Goal: Task Accomplishment & Management: Manage account settings

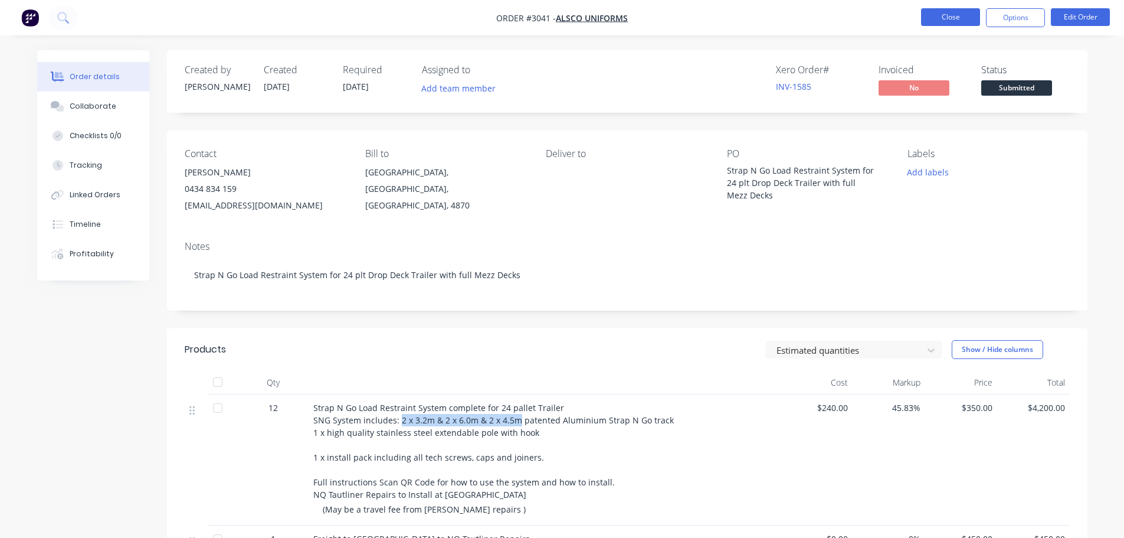
click at [942, 17] on button "Close" at bounding box center [950, 17] width 59 height 18
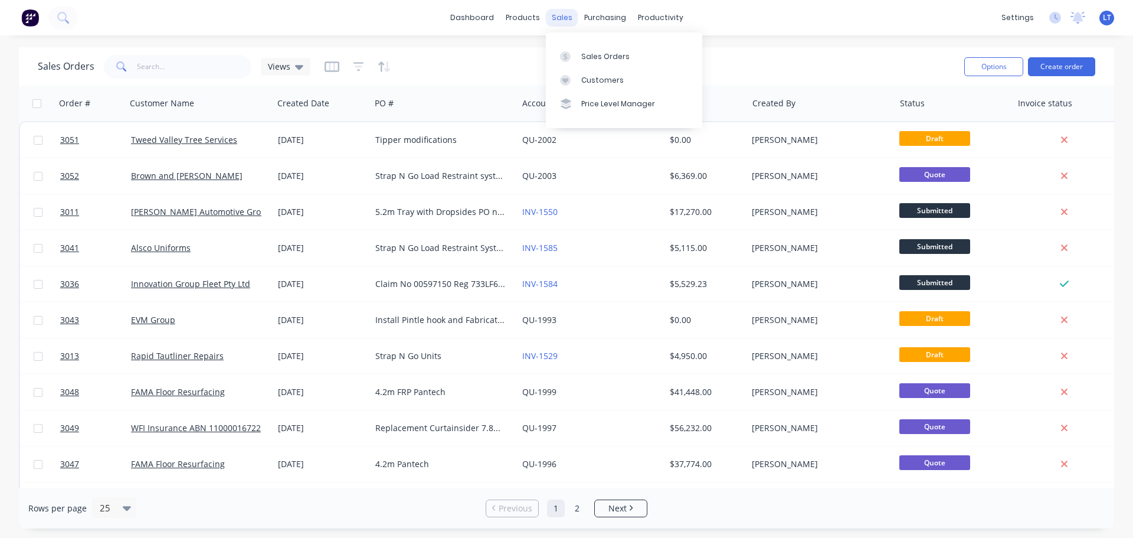
click at [552, 17] on div "sales" at bounding box center [562, 18] width 32 height 18
click at [583, 53] on div "Sales Orders" at bounding box center [605, 56] width 48 height 11
click at [594, 61] on div "Sales Orders" at bounding box center [605, 56] width 48 height 11
click at [1061, 63] on button "Create order" at bounding box center [1061, 66] width 67 height 19
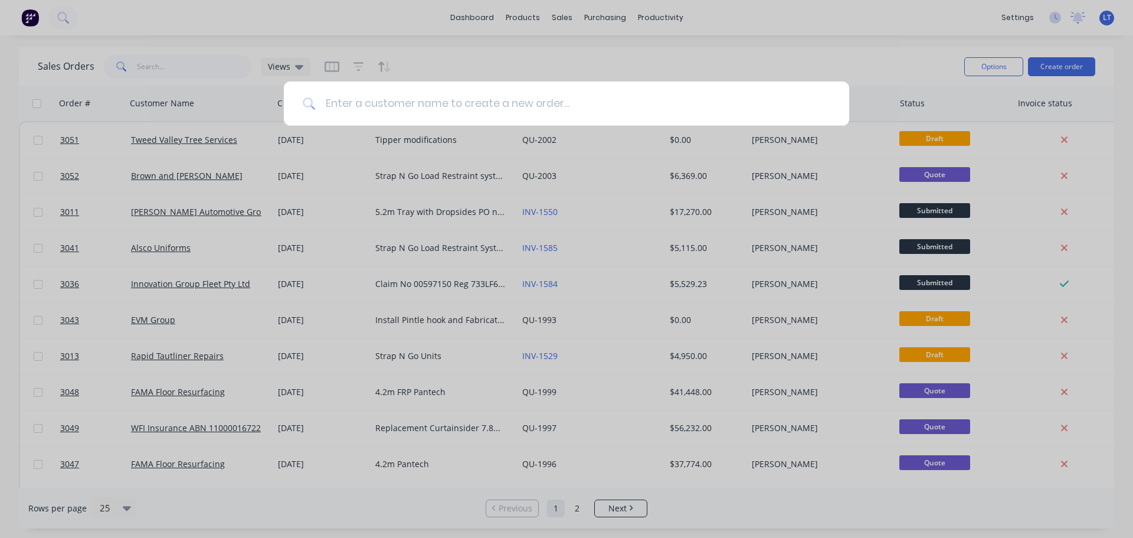
click at [346, 104] on input at bounding box center [573, 103] width 515 height 44
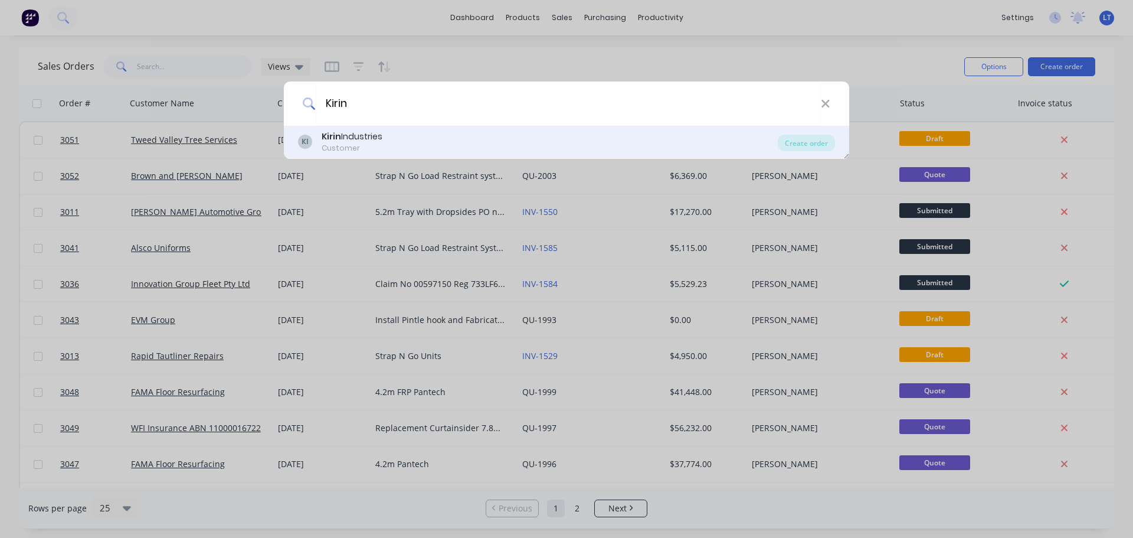
type input "Kirin"
click at [363, 138] on div "Kirin Industries" at bounding box center [352, 136] width 61 height 12
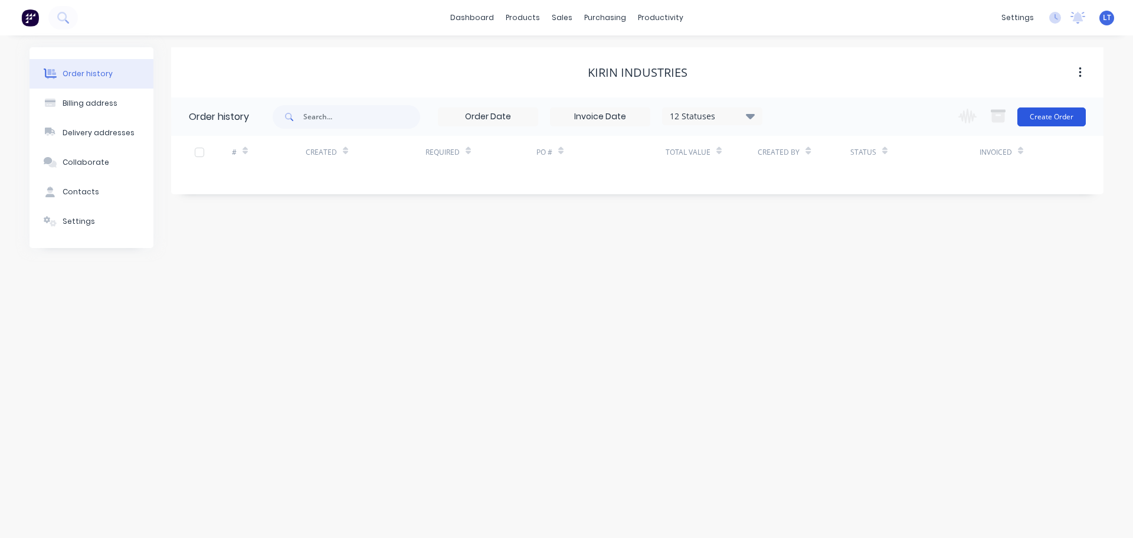
click at [1042, 113] on button "Create Order" at bounding box center [1051, 116] width 68 height 19
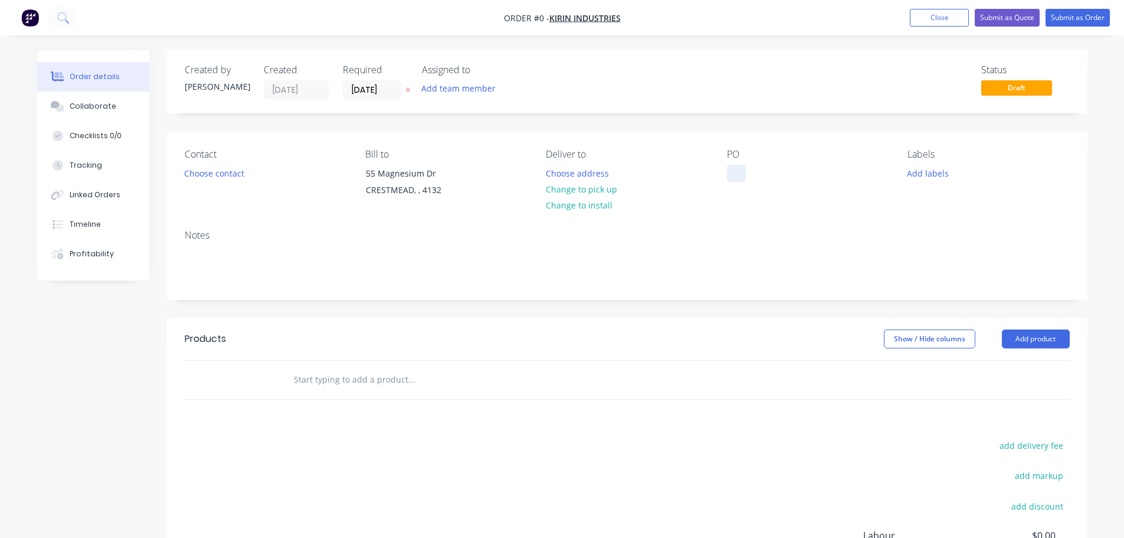
click at [732, 169] on div at bounding box center [736, 173] width 19 height 17
click at [763, 209] on div "Order details Collaborate Checklists 0/0 Tracking Linked Orders Timeline Profit…" at bounding box center [562, 375] width 1074 height 650
drag, startPoint x: 736, startPoint y: 173, endPoint x: 857, endPoint y: 190, distance: 122.2
click at [857, 190] on div "Strap N Go Load Restraint System for a 14plt Curtainsider" at bounding box center [801, 180] width 148 height 30
copy div "Strap N Go Load Restraint System for a 14plt Curtainsider"
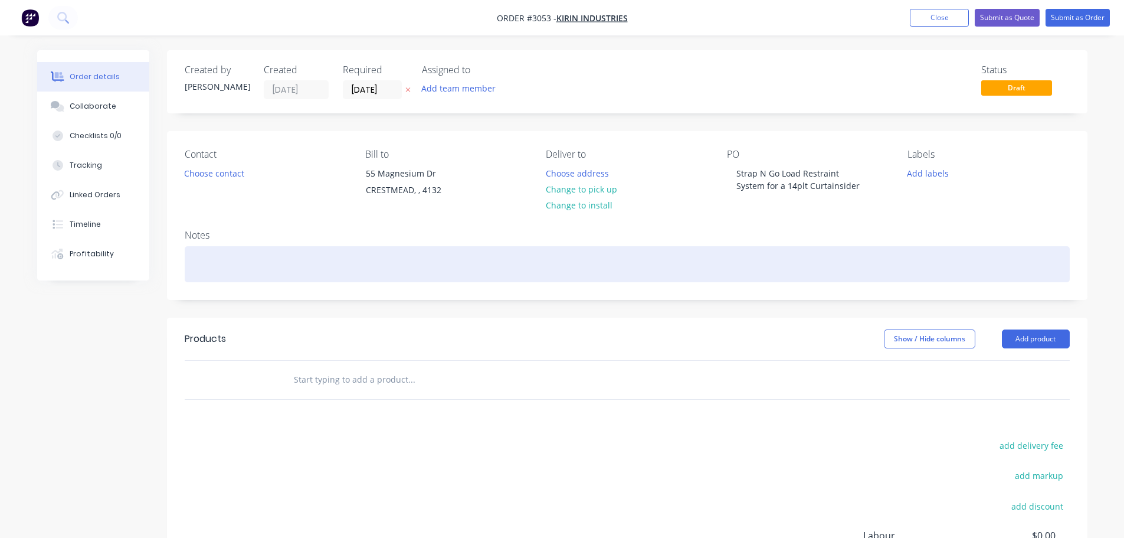
click at [191, 253] on div at bounding box center [627, 264] width 885 height 36
paste div
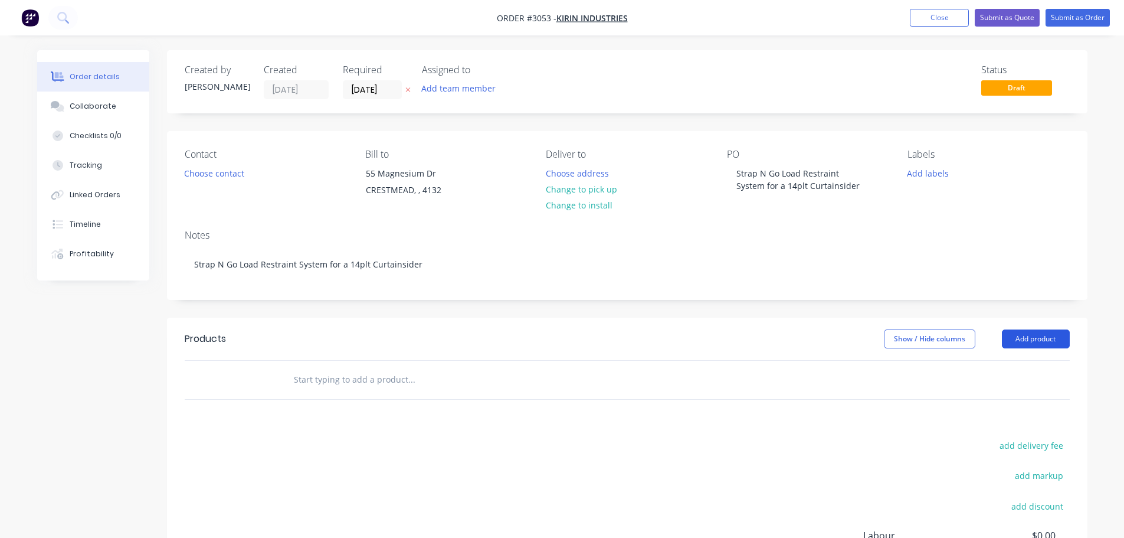
click at [1028, 338] on button "Add product" at bounding box center [1036, 338] width 68 height 19
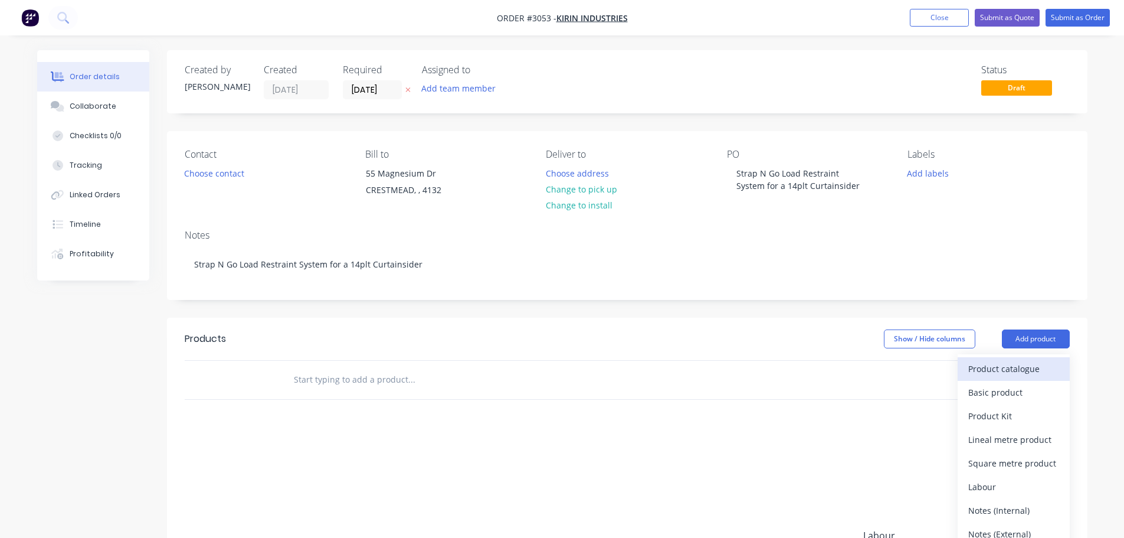
click at [978, 366] on div "Product catalogue" at bounding box center [1013, 368] width 91 height 17
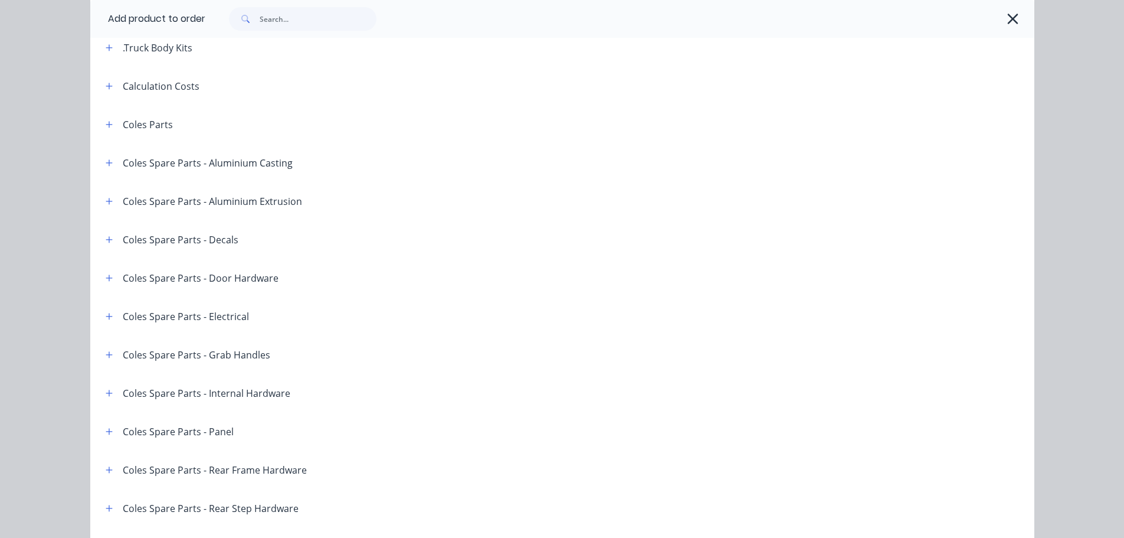
scroll to position [59, 0]
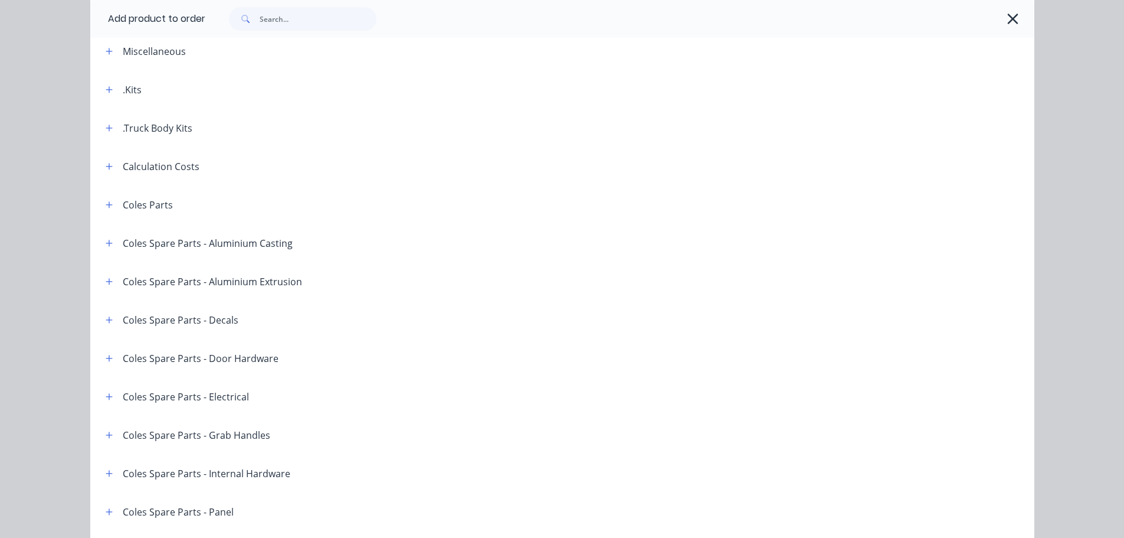
click at [141, 130] on div ".Truck Body Kits" at bounding box center [158, 128] width 70 height 14
click at [107, 129] on icon "button" at bounding box center [109, 128] width 7 height 8
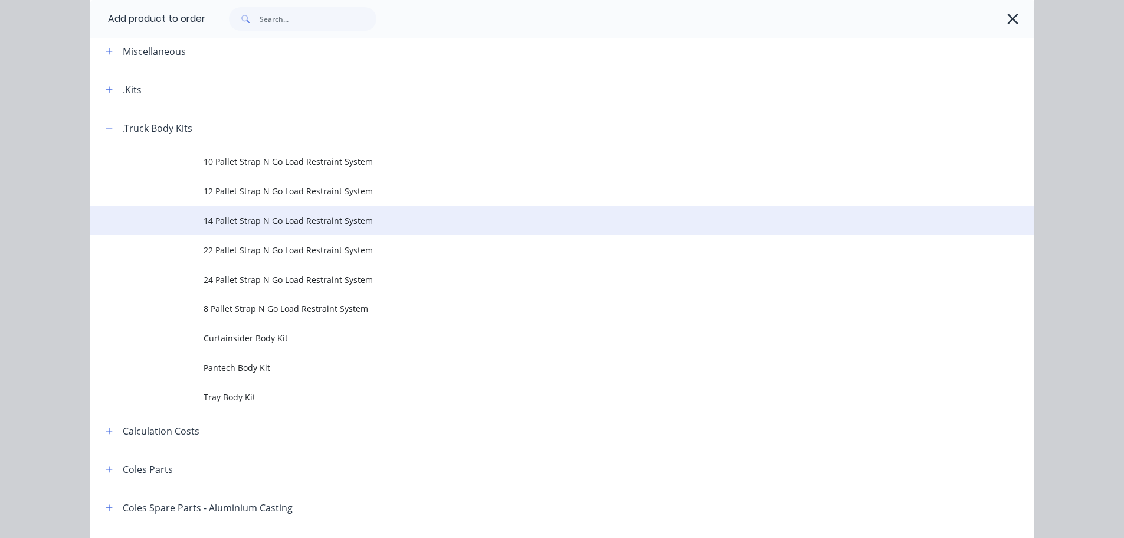
click at [241, 217] on span "14 Pallet Strap N Go Load Restraint System" at bounding box center [536, 220] width 664 height 12
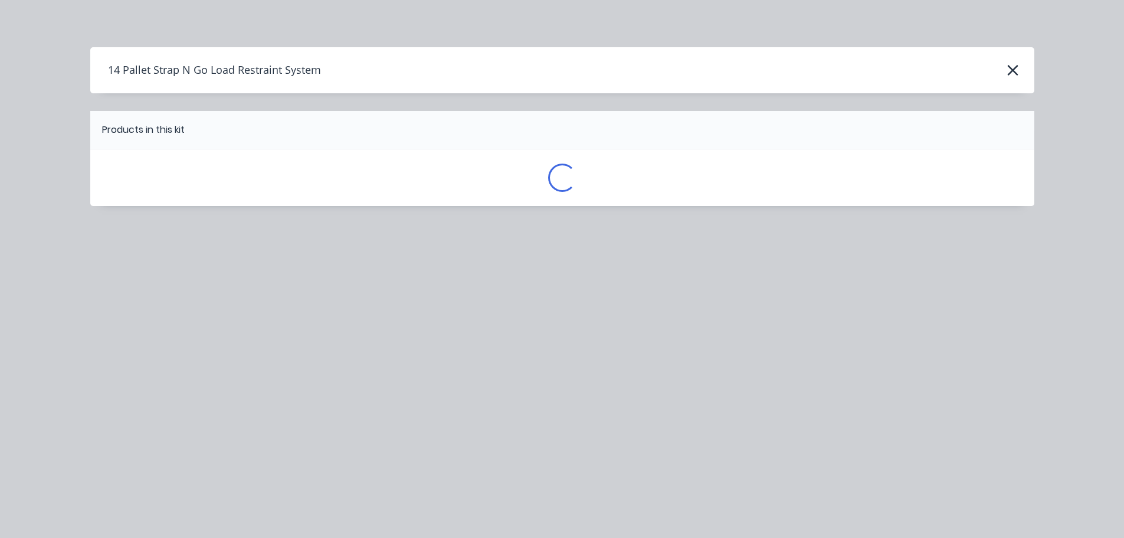
scroll to position [0, 0]
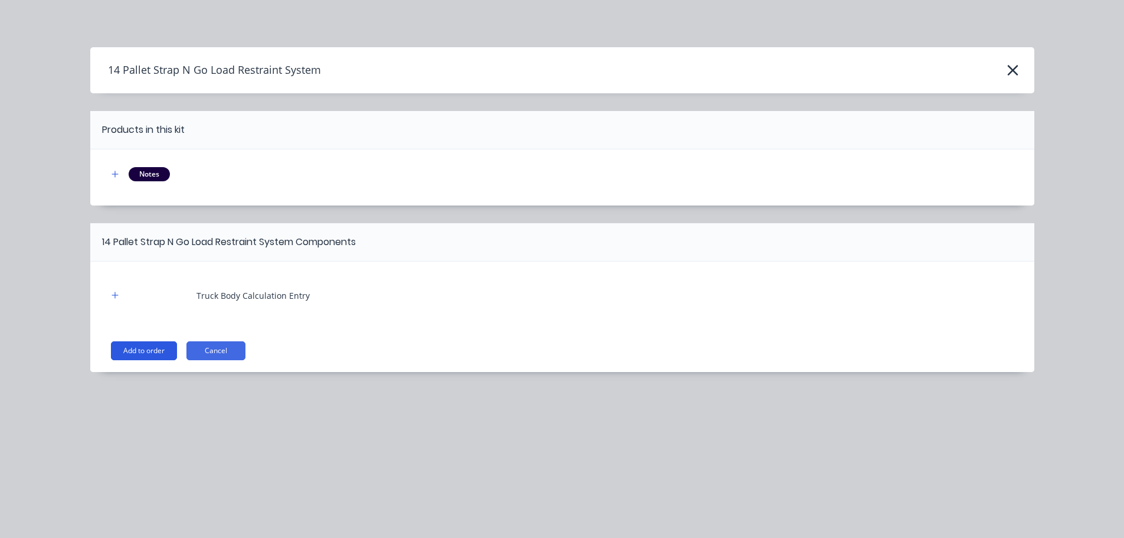
click at [148, 347] on button "Add to order" at bounding box center [144, 350] width 66 height 19
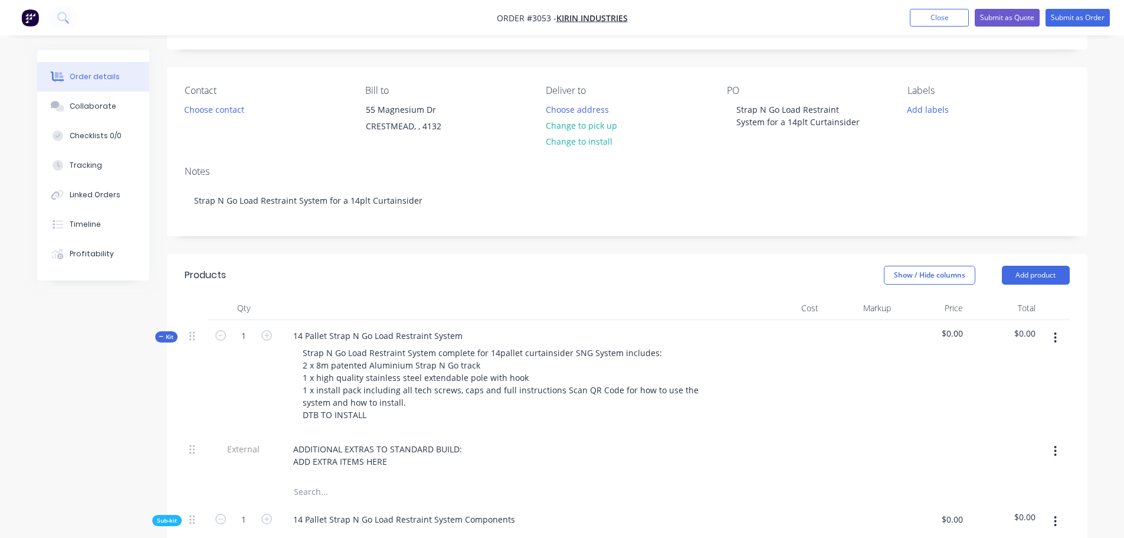
scroll to position [177, 0]
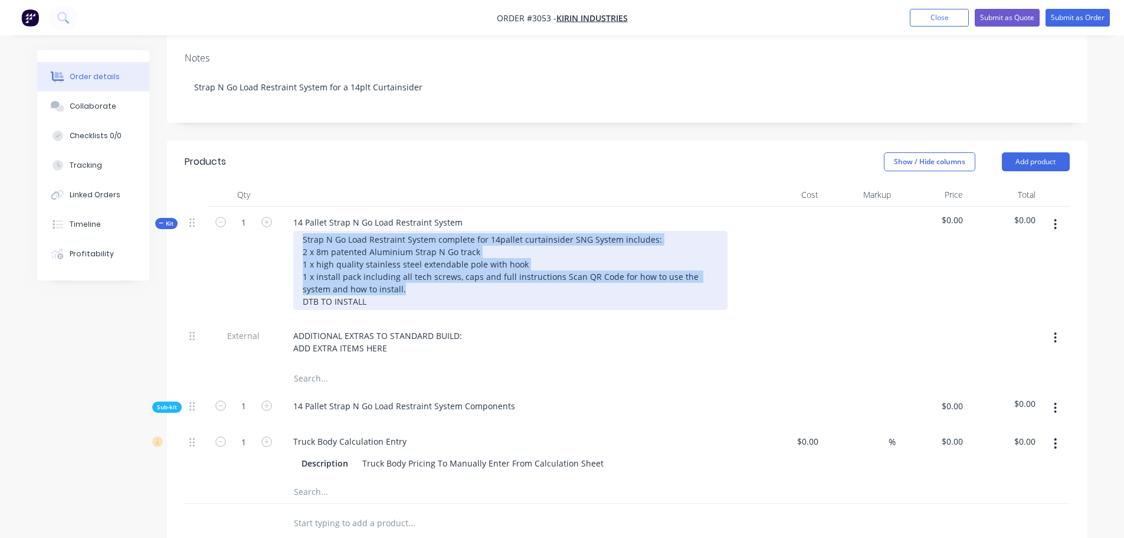
drag, startPoint x: 299, startPoint y: 238, endPoint x: 377, endPoint y: 289, distance: 93.3
click at [377, 289] on div "Strap N Go Load Restraint System complete for 14pallet curtainsider SNG System …" at bounding box center [510, 270] width 434 height 79
copy div "Strap N Go Load Restraint System complete for 14pallet curtainsider SNG System …"
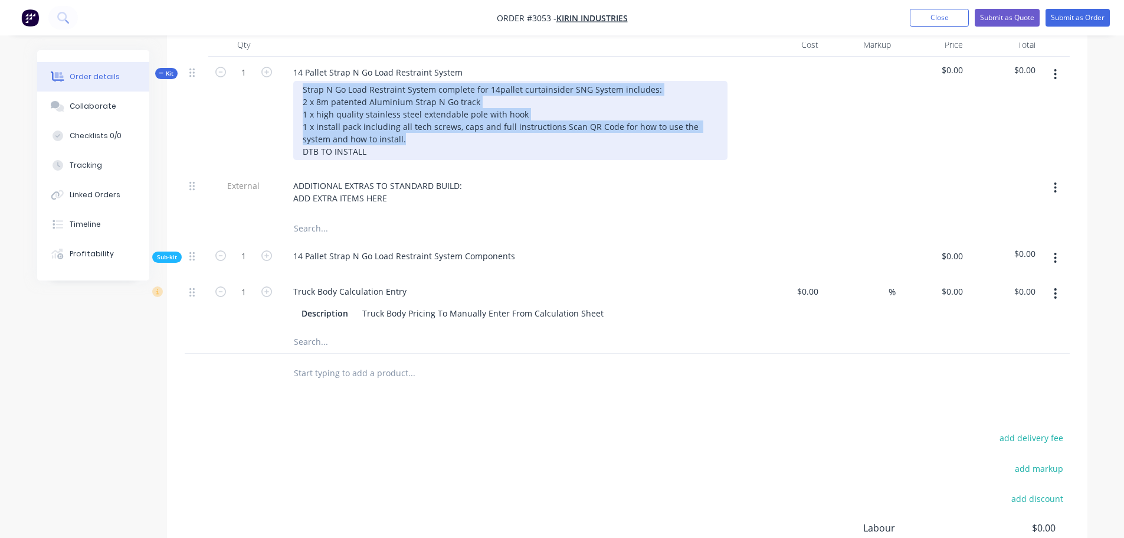
scroll to position [354, 0]
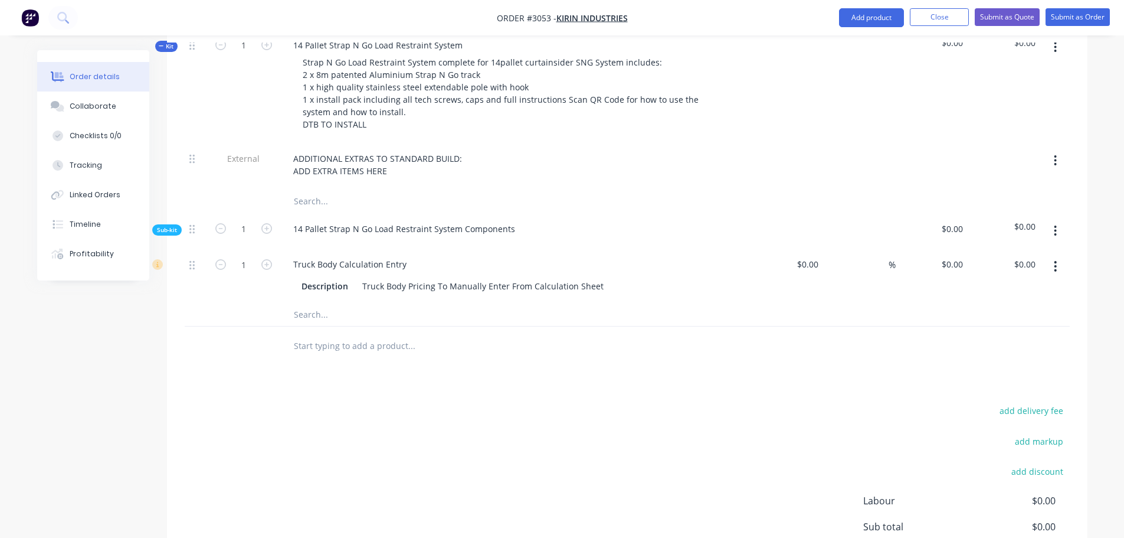
click at [307, 340] on input "text" at bounding box center [411, 345] width 236 height 24
paste input "Strap N Go Load Restraint System complete for 14pallet curtainsider SNG System …"
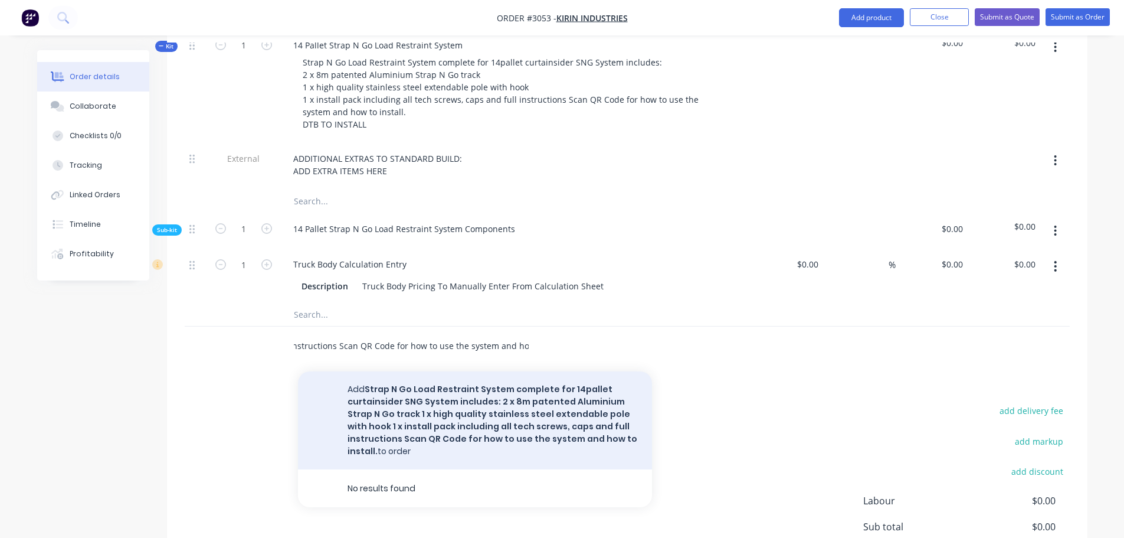
type input "Strap N Go Load Restraint System complete for 14pallet curtainsider SNG System …"
click at [412, 398] on button "Add Strap N Go Load Restraint System complete for 14pallet curtainsider SNG Sys…" at bounding box center [475, 420] width 354 height 98
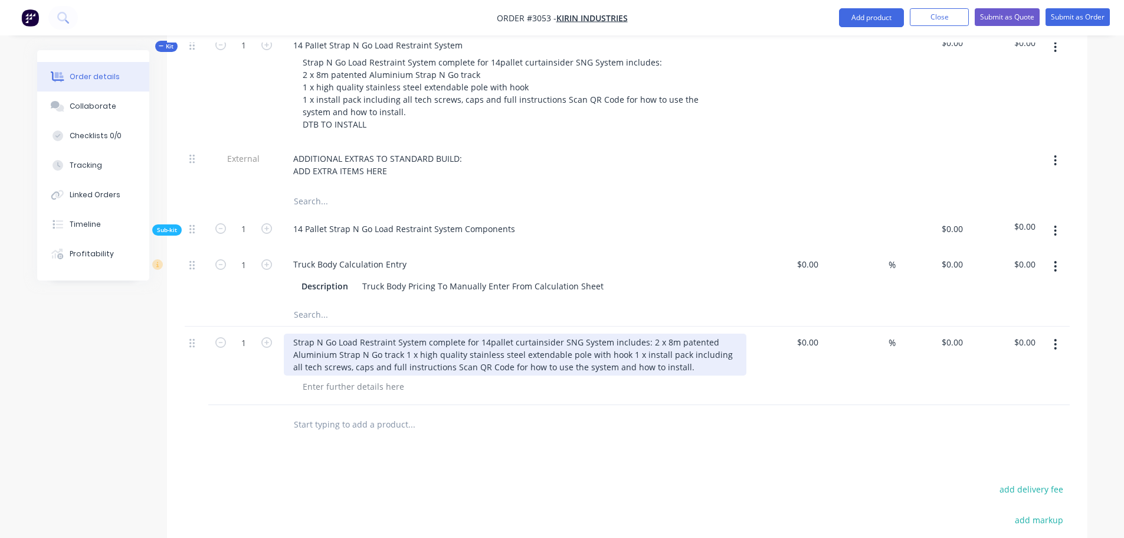
click at [558, 339] on div "Strap N Go Load Restraint System complete for 14pallet curtainsider SNG System …" at bounding box center [515, 354] width 463 height 42
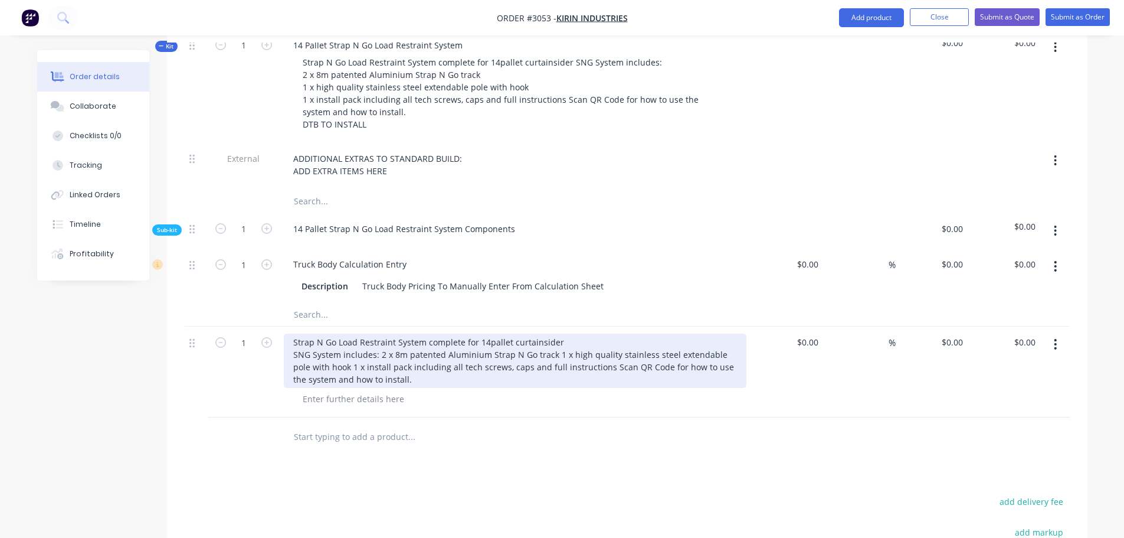
click at [554, 353] on div "Strap N Go Load Restraint System complete for 14pallet curtainsider SNG System …" at bounding box center [515, 360] width 463 height 54
click at [515, 365] on div "Strap N Go Load Restraint System complete for 14pallet curtainsider SNG System …" at bounding box center [515, 360] width 463 height 54
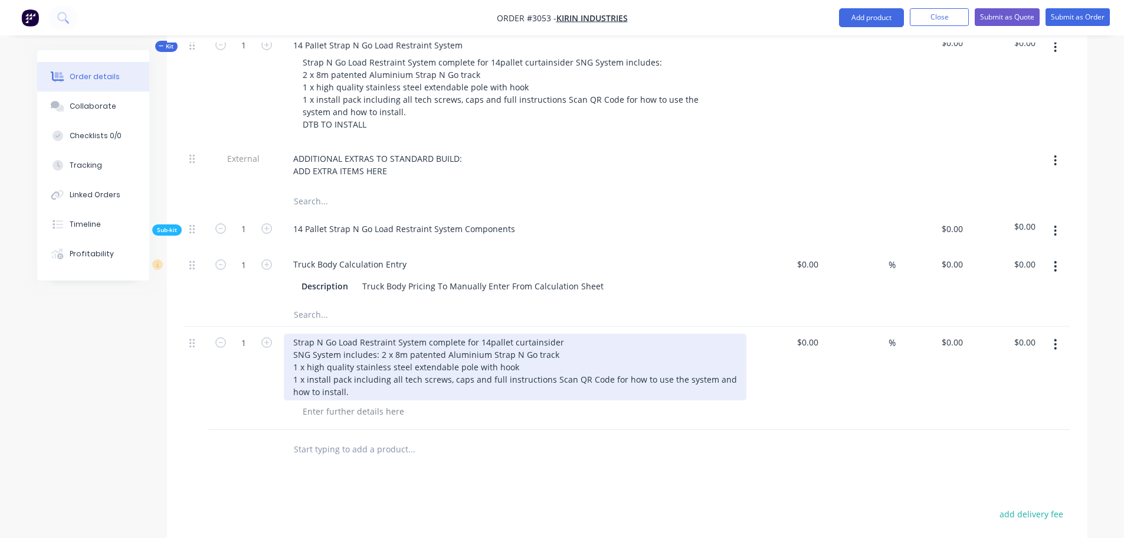
click at [547, 380] on div "Strap N Go Load Restraint System complete for 14pallet curtainsider SNG System …" at bounding box center [515, 366] width 463 height 67
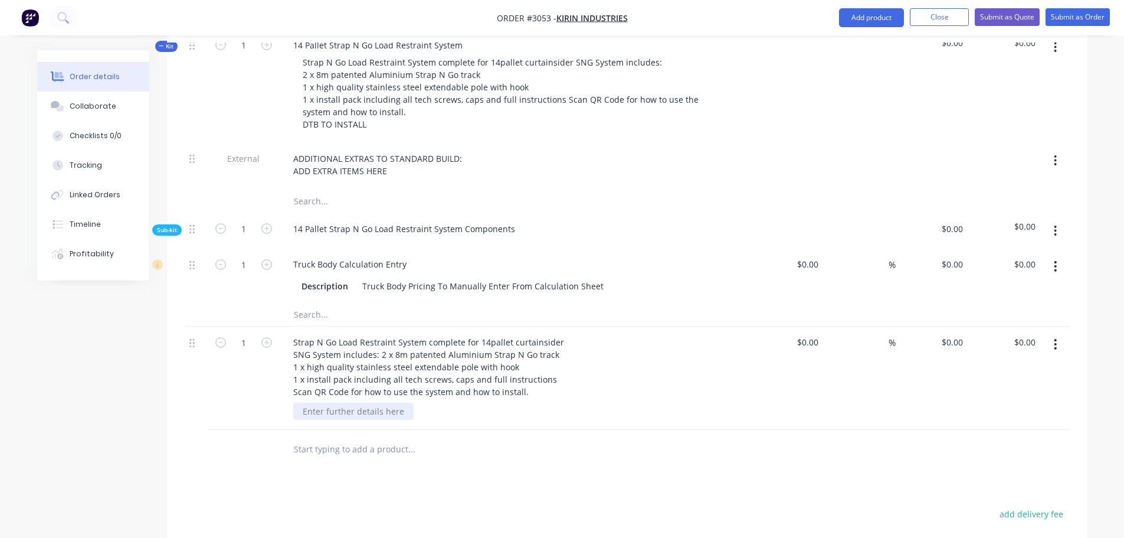
click at [304, 410] on div at bounding box center [353, 410] width 120 height 17
click at [305, 412] on div at bounding box center [353, 410] width 120 height 17
click at [478, 417] on div "Customer to Install" at bounding box center [519, 417] width 453 height 30
click at [263, 344] on icon "button" at bounding box center [266, 342] width 11 height 11
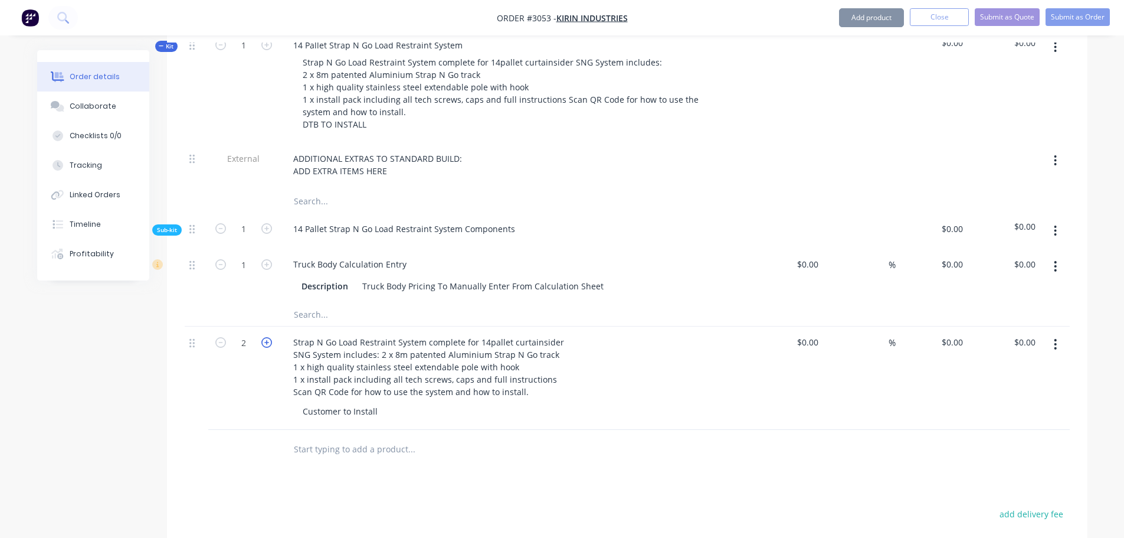
click at [265, 344] on icon "button" at bounding box center [266, 342] width 11 height 11
click at [266, 342] on icon "button" at bounding box center [266, 342] width 11 height 11
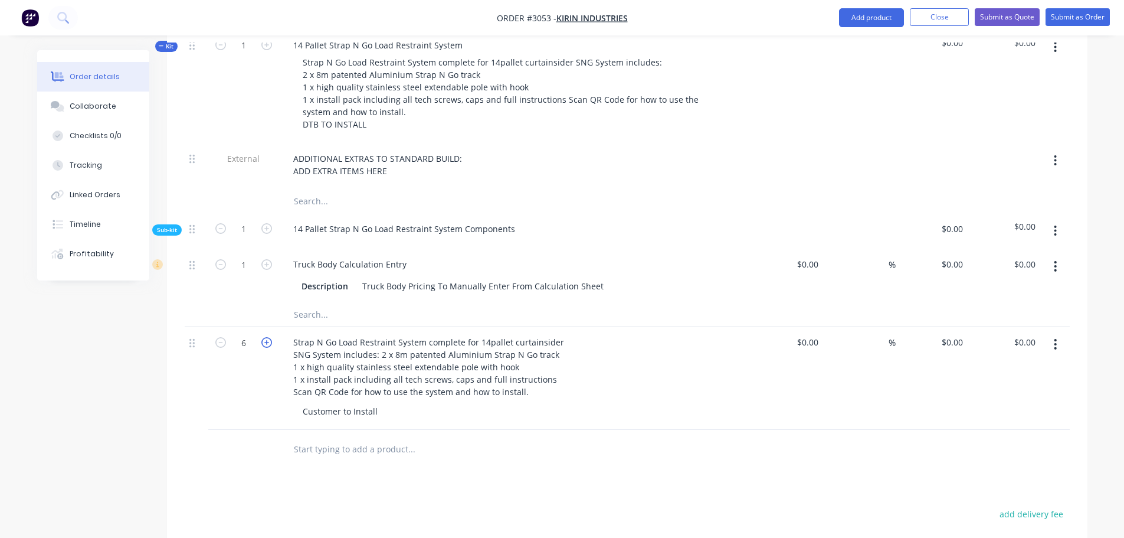
type input "7"
click at [1056, 261] on icon "button" at bounding box center [1055, 266] width 2 height 11
click at [975, 341] on div "Delete" at bounding box center [1013, 344] width 91 height 17
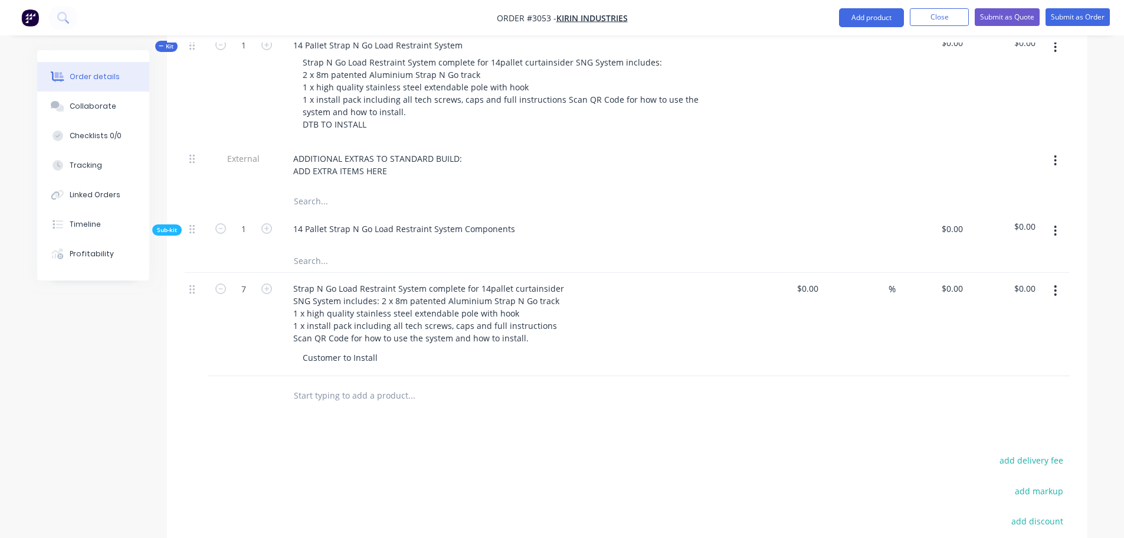
click at [1056, 229] on icon "button" at bounding box center [1055, 230] width 3 height 13
click at [980, 286] on div "Delete" at bounding box center [1013, 285] width 91 height 17
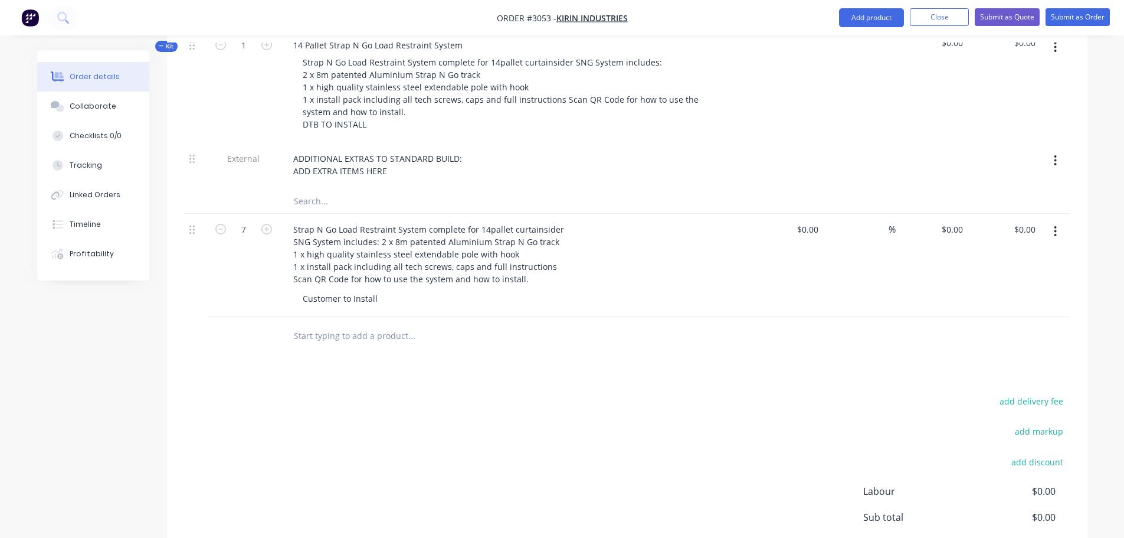
click at [1056, 46] on icon "button" at bounding box center [1055, 47] width 2 height 11
click at [974, 148] on div "Delete" at bounding box center [1013, 148] width 91 height 17
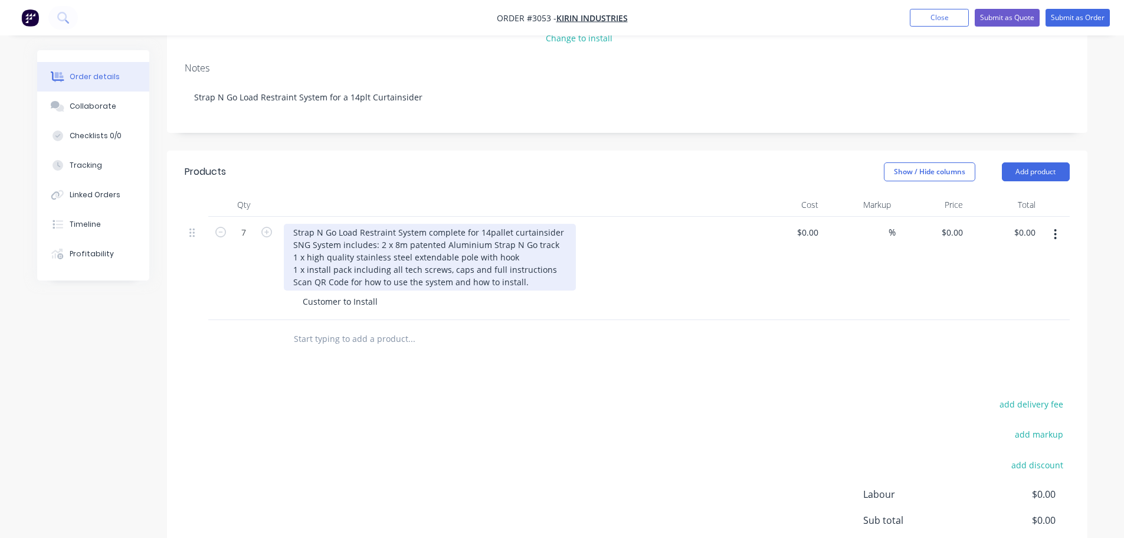
scroll to position [112, 0]
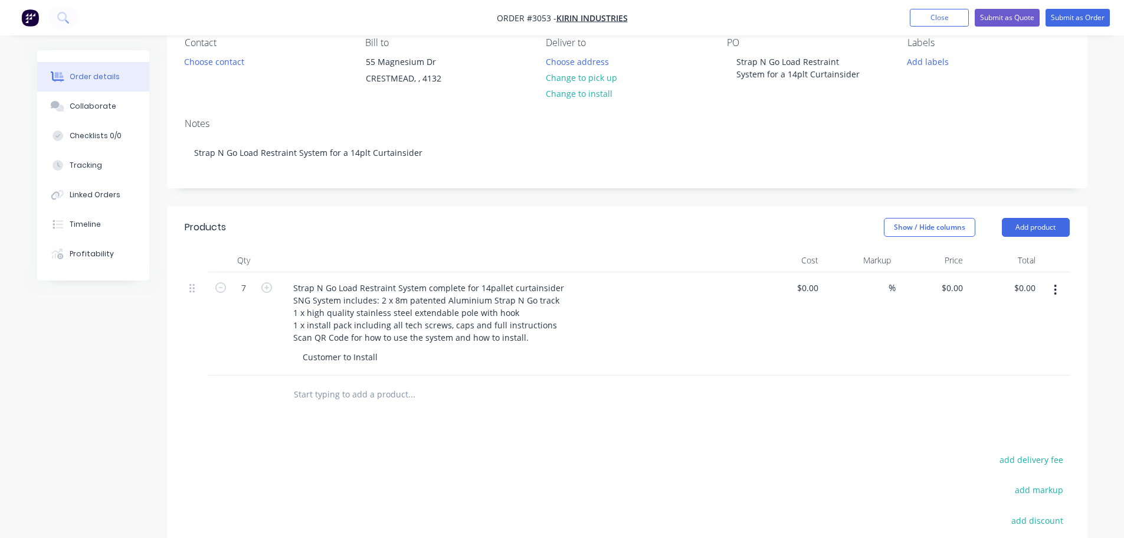
click at [340, 395] on input "text" at bounding box center [411, 394] width 236 height 24
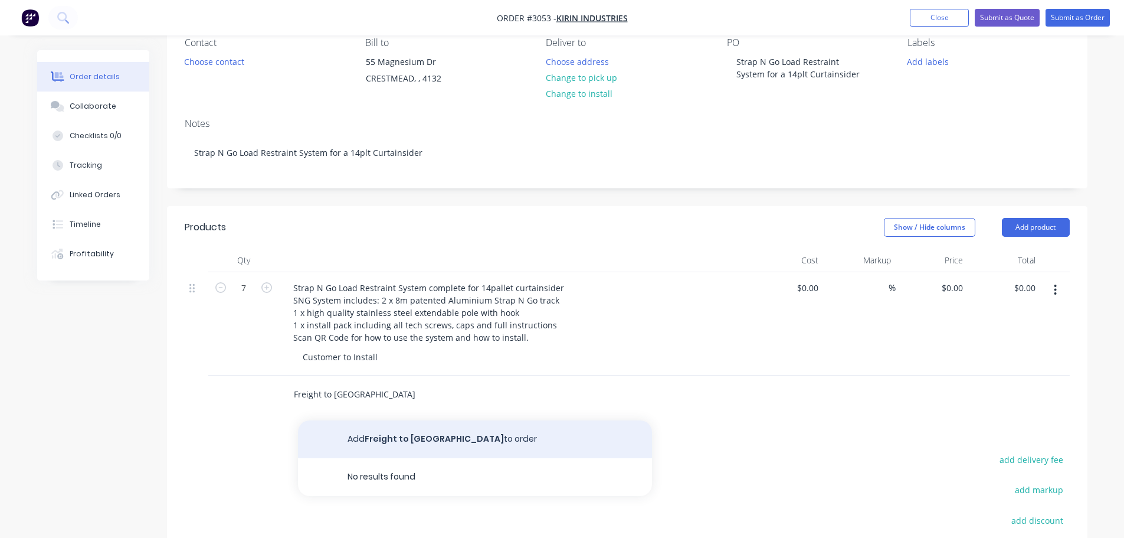
type input "Freight to [GEOGRAPHIC_DATA]"
click at [398, 433] on button "Add Freight to Crestmead to order" at bounding box center [475, 439] width 354 height 38
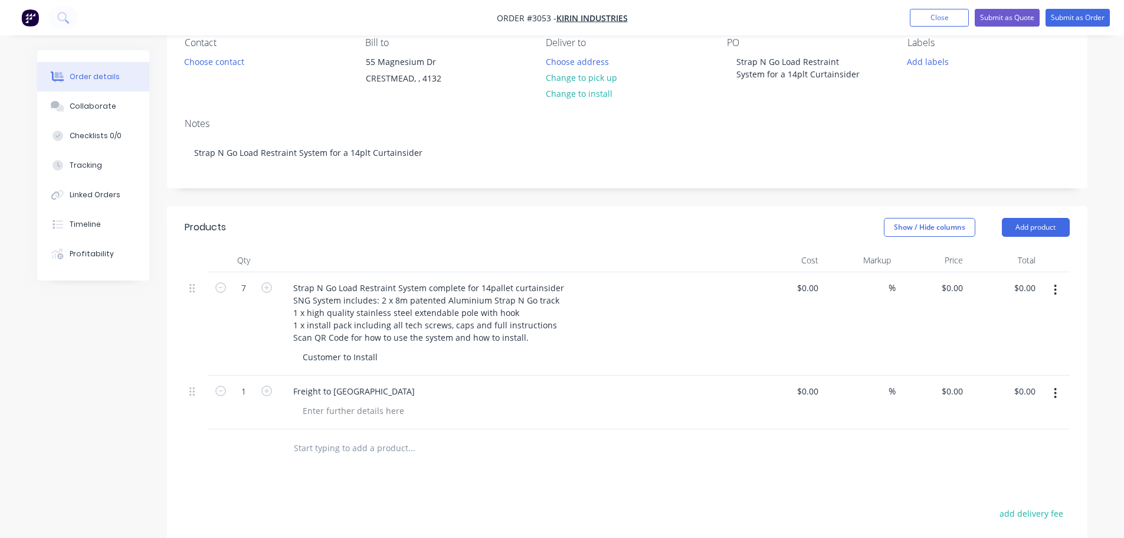
click at [329, 448] on input "text" at bounding box center [411, 448] width 236 height 24
click at [961, 386] on input "0" at bounding box center [961, 390] width 14 height 17
type input "$250.00"
click at [543, 451] on div at bounding box center [461, 448] width 354 height 24
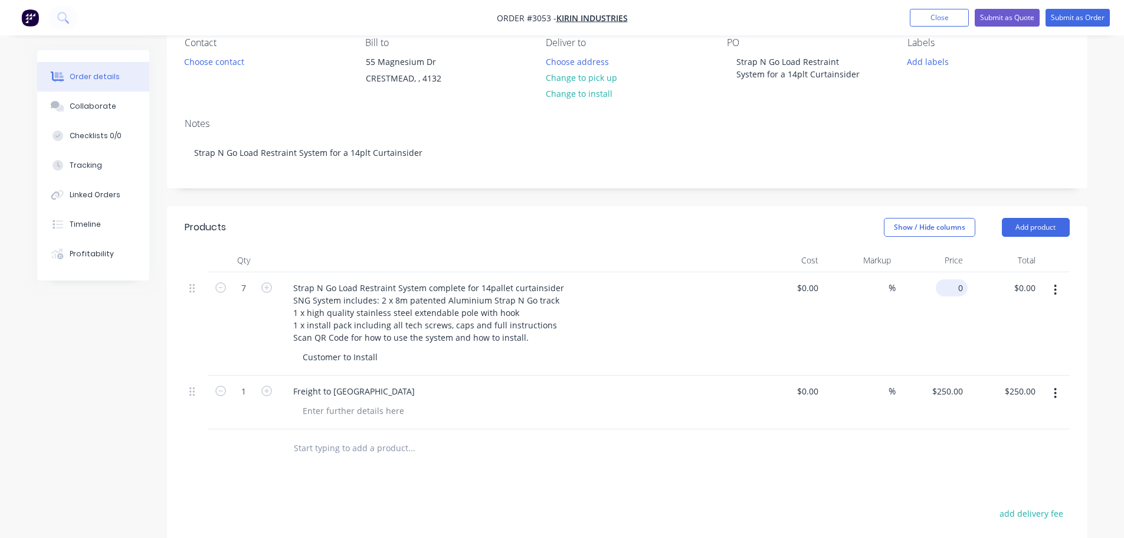
click at [952, 288] on div "0 $0.00" at bounding box center [952, 287] width 32 height 17
type input "$320.00"
type input "$2,240.00"
click at [716, 408] on div at bounding box center [519, 410] width 453 height 17
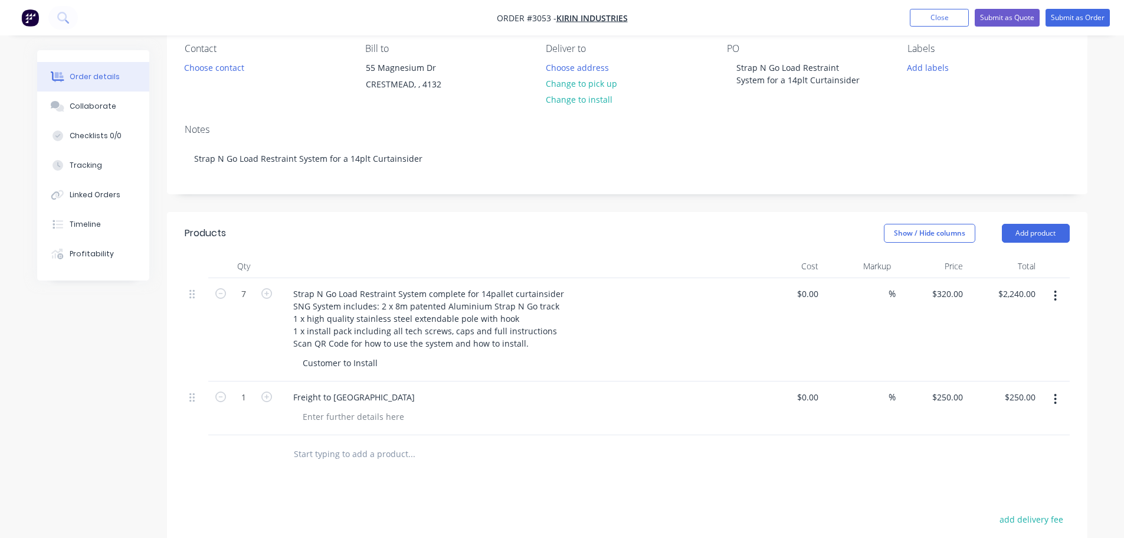
scroll to position [0, 0]
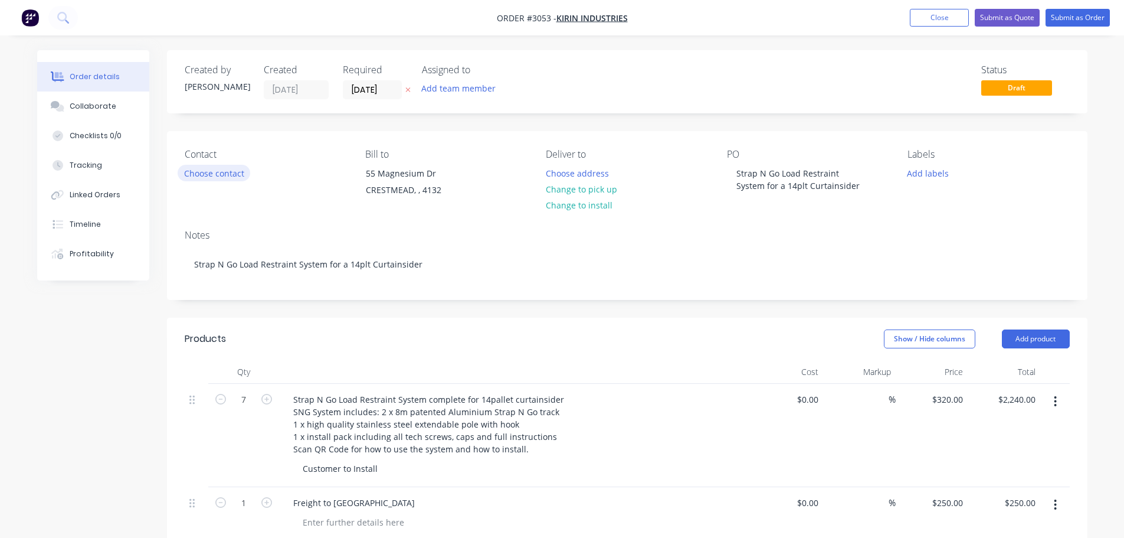
click at [208, 172] on button "Choose contact" at bounding box center [214, 173] width 73 height 16
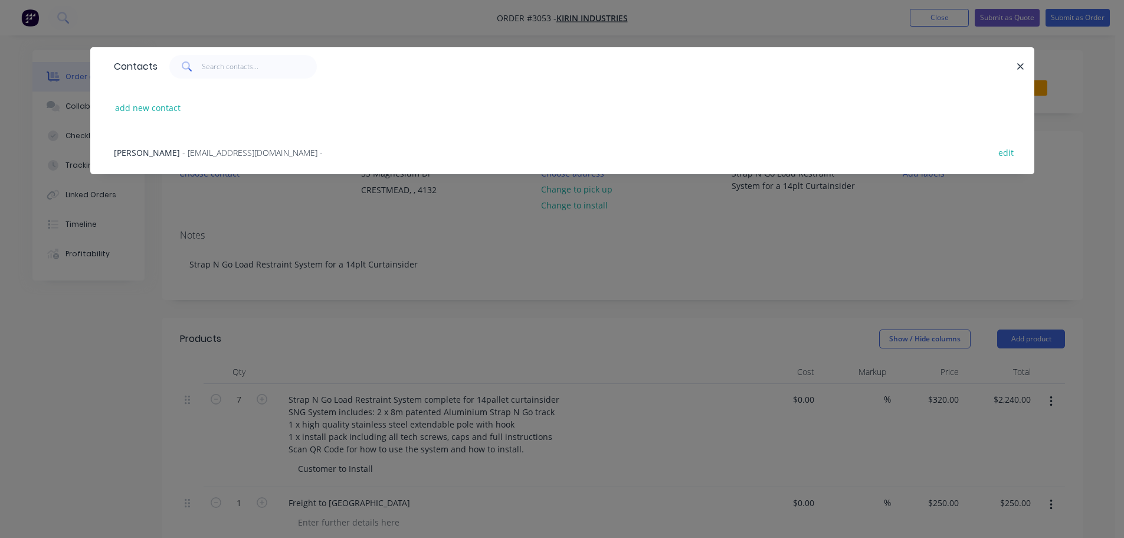
click at [182, 150] on span "- [EMAIL_ADDRESS][DOMAIN_NAME] -" at bounding box center [252, 152] width 140 height 11
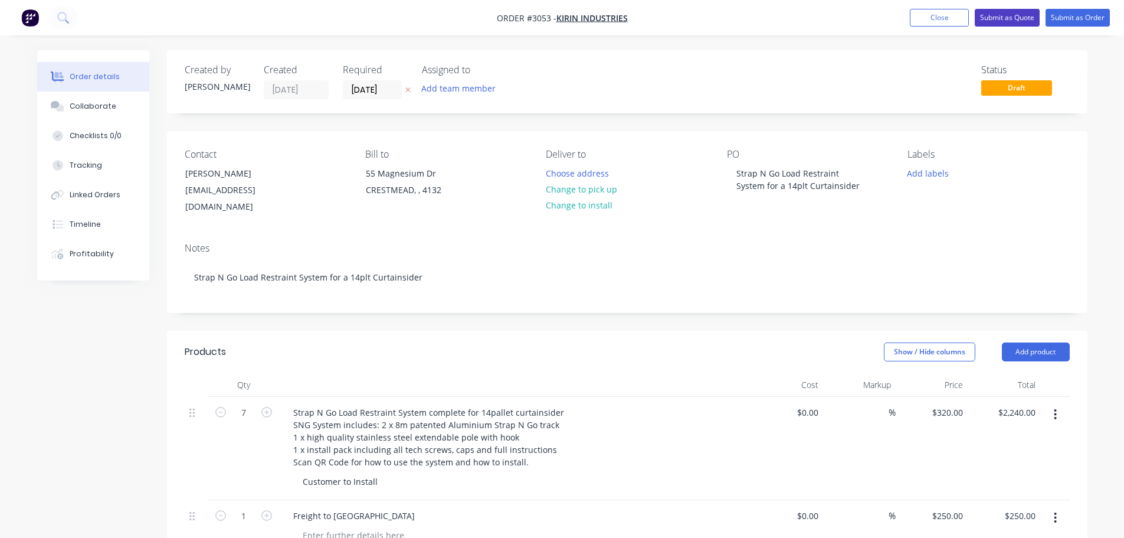
click at [998, 17] on button "Submit as Quote" at bounding box center [1007, 18] width 65 height 18
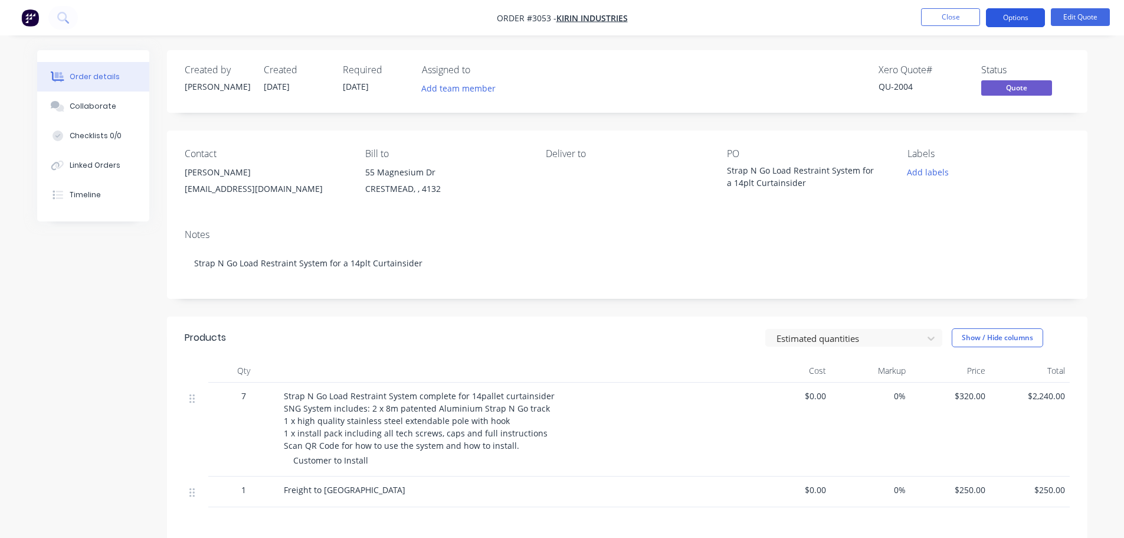
click at [1005, 16] on button "Options" at bounding box center [1015, 17] width 59 height 19
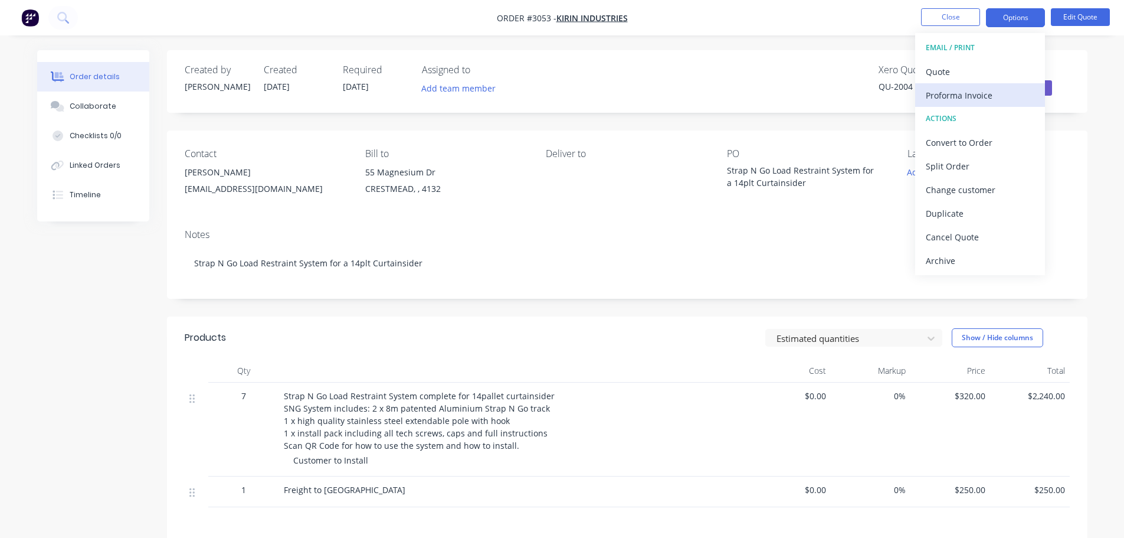
click at [946, 99] on div "Proforma Invoice" at bounding box center [980, 95] width 109 height 17
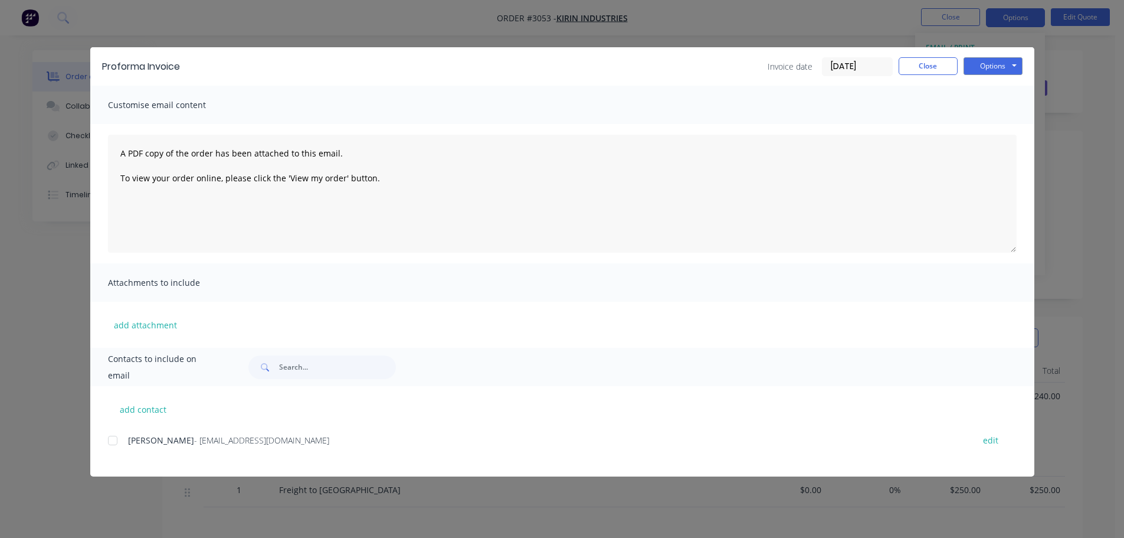
click at [113, 439] on div at bounding box center [113, 440] width 24 height 24
click at [991, 67] on button "Options" at bounding box center [993, 66] width 59 height 18
click at [990, 86] on button "Preview" at bounding box center [1002, 86] width 76 height 19
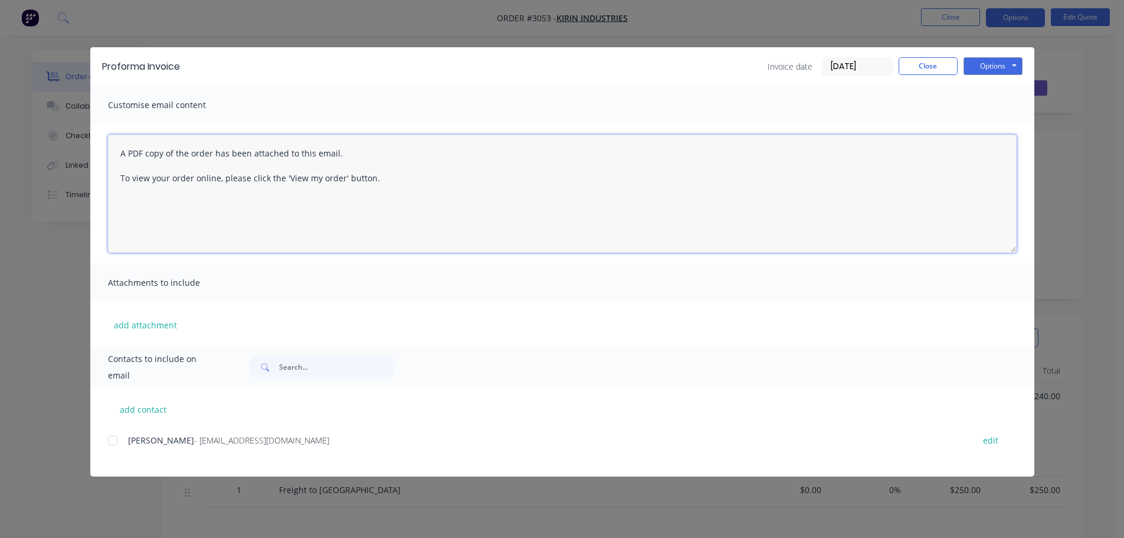
click at [119, 149] on textarea "A PDF copy of the order has been attached to this email. To view your order onl…" at bounding box center [562, 194] width 909 height 118
type textarea "A PDF copy of the order has been attached to this email. To view your order onl…"
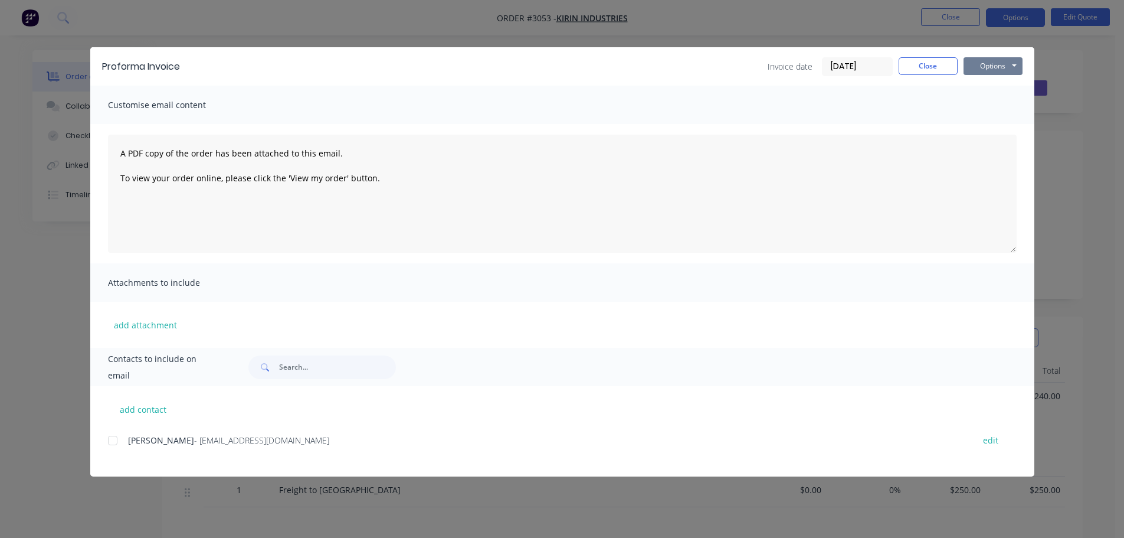
click at [988, 67] on button "Options" at bounding box center [993, 66] width 59 height 18
click at [936, 64] on button "Close" at bounding box center [928, 66] width 59 height 18
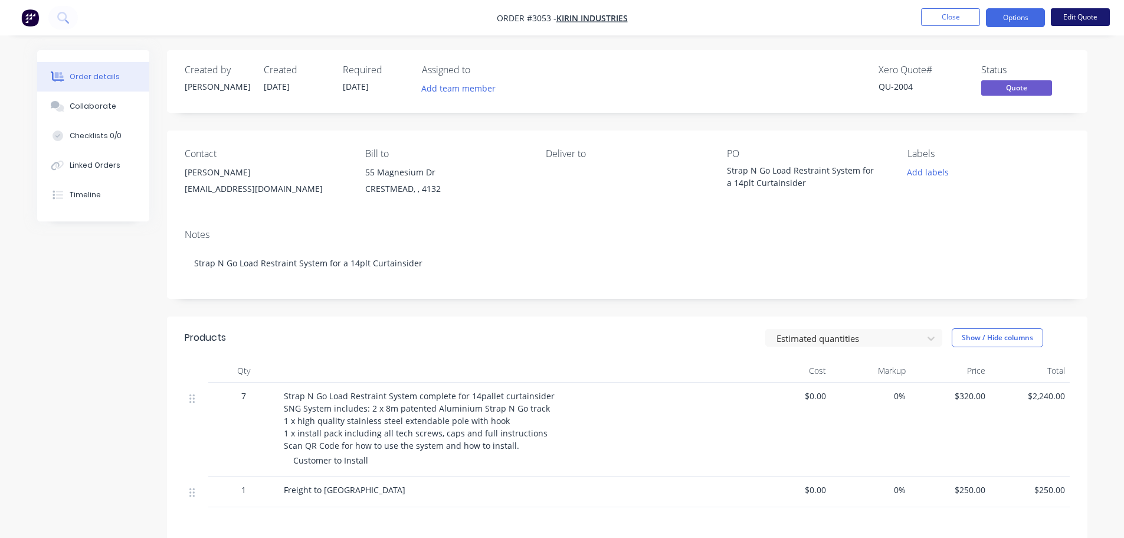
click at [1067, 15] on button "Edit Quote" at bounding box center [1080, 17] width 59 height 18
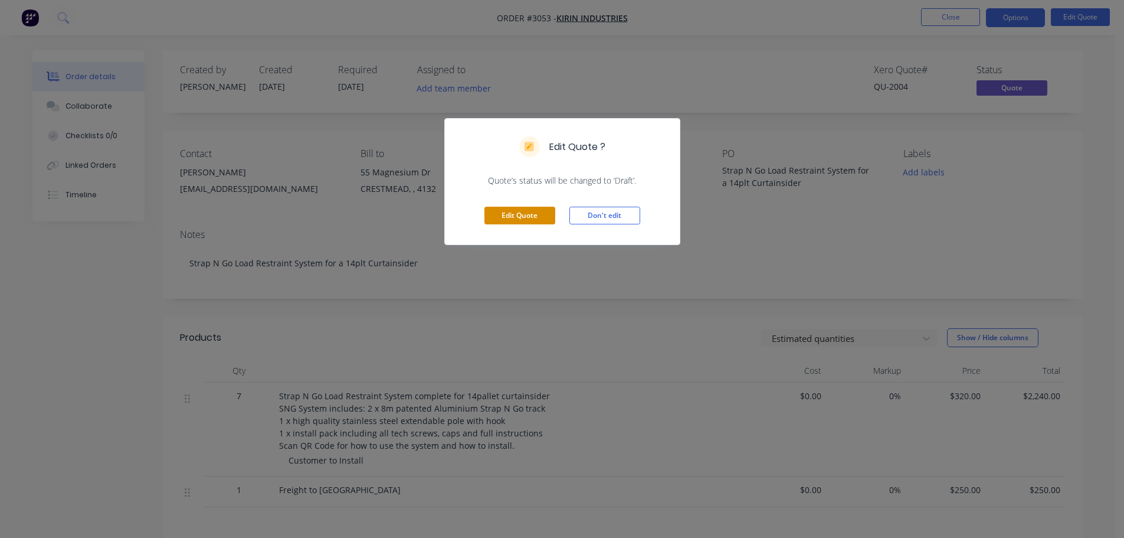
click at [517, 219] on button "Edit Quote" at bounding box center [519, 216] width 71 height 18
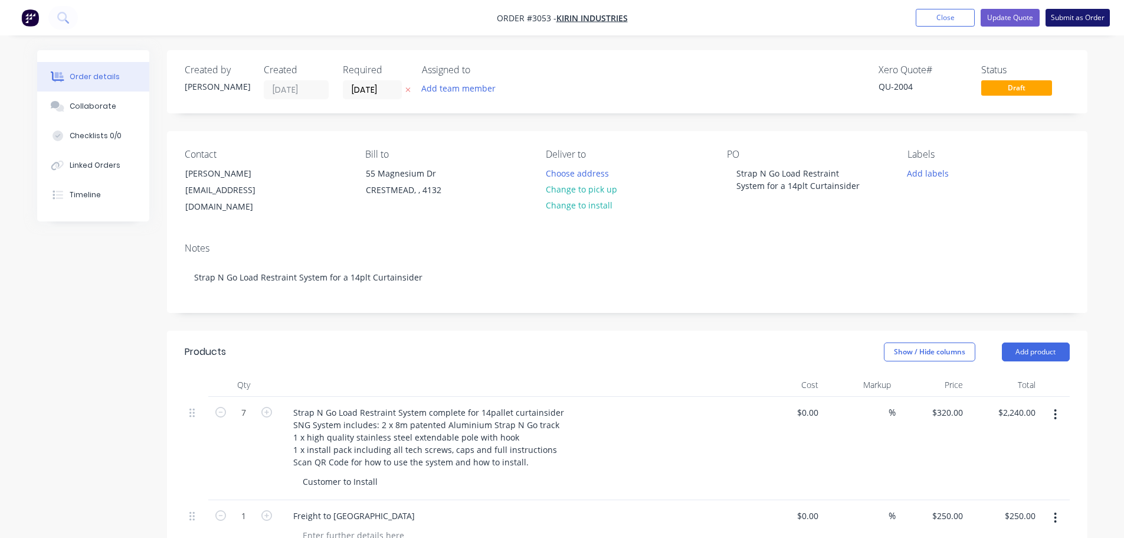
click at [1076, 16] on button "Submit as Order" at bounding box center [1078, 18] width 64 height 18
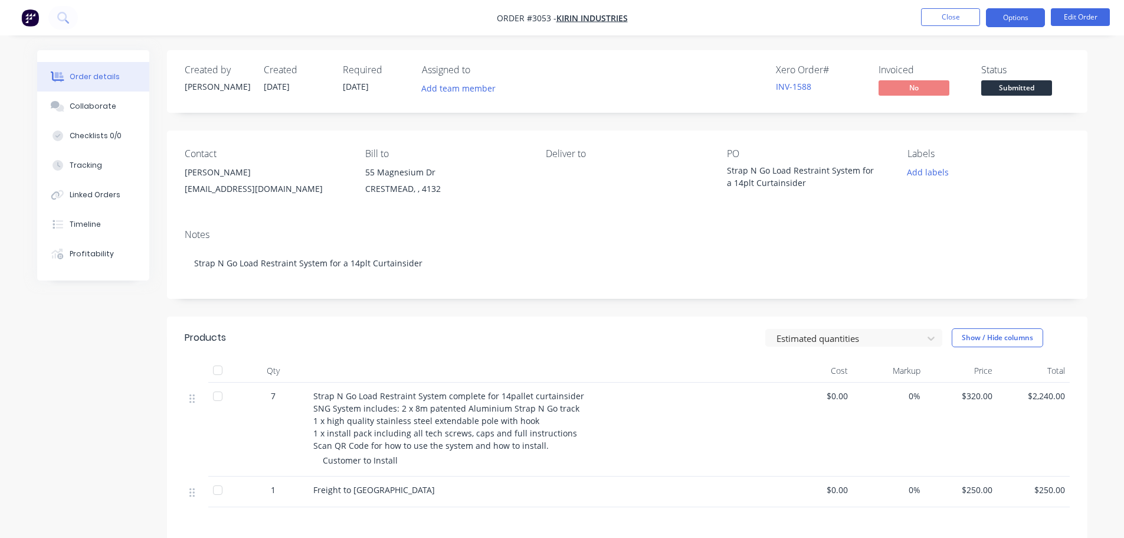
click at [1017, 17] on button "Options" at bounding box center [1015, 17] width 59 height 19
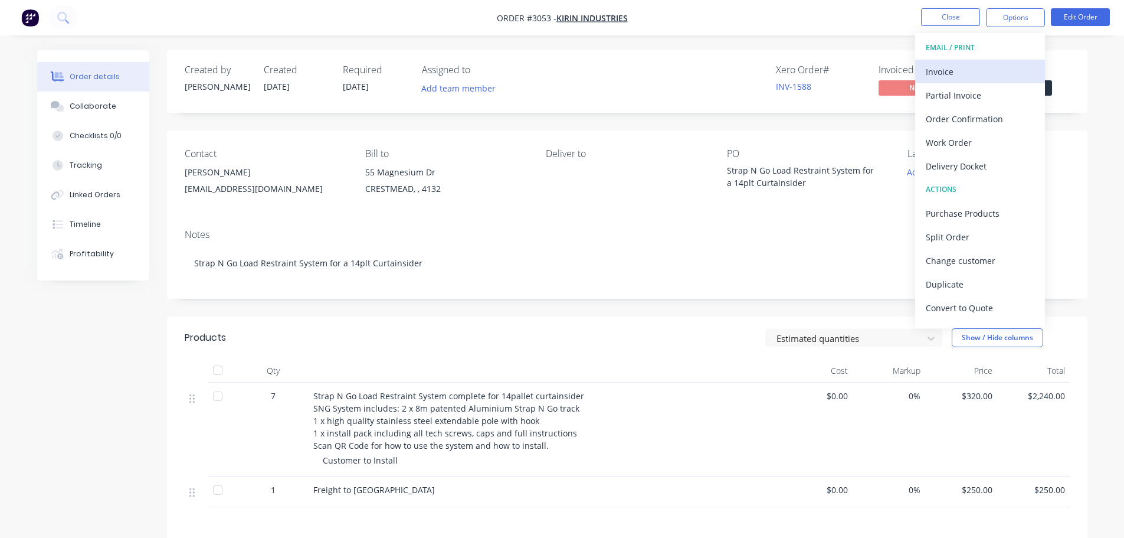
click at [939, 71] on div "Invoice" at bounding box center [980, 71] width 109 height 17
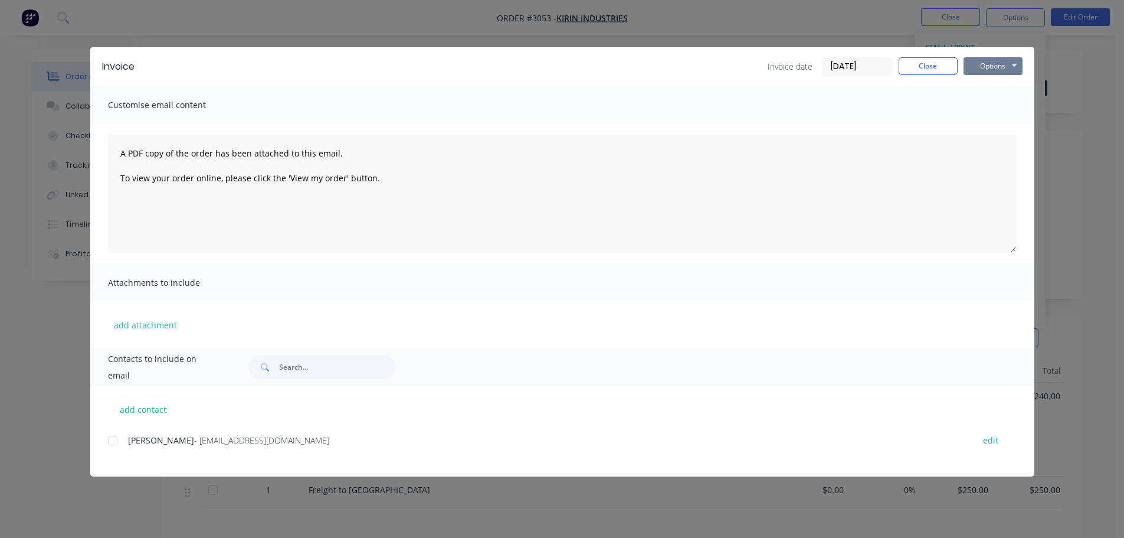
click at [990, 63] on button "Options" at bounding box center [993, 66] width 59 height 18
click at [990, 84] on button "Preview" at bounding box center [1002, 86] width 76 height 19
click at [926, 68] on button "Close" at bounding box center [928, 66] width 59 height 18
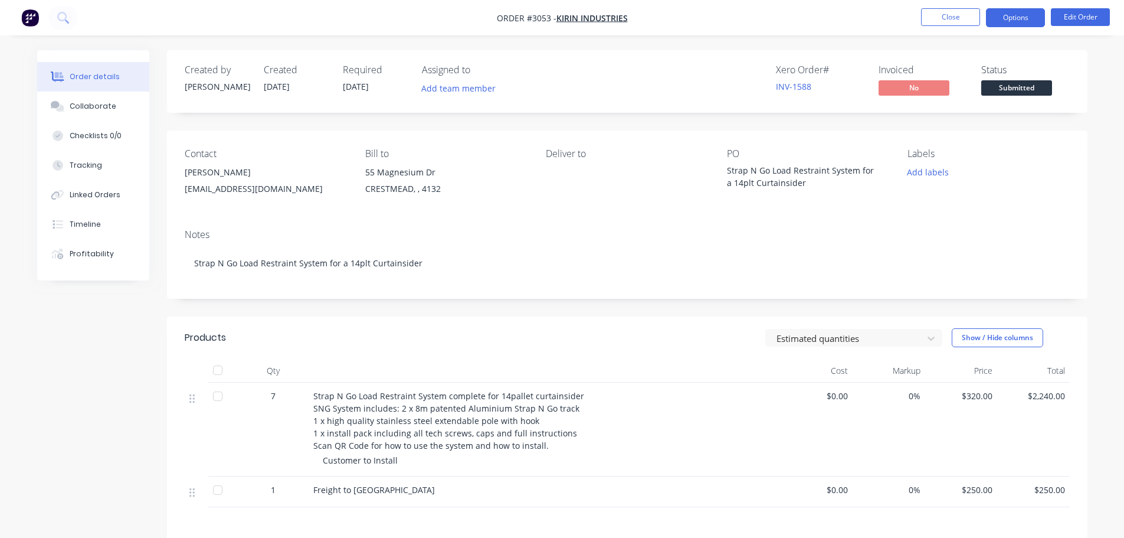
click at [1017, 14] on button "Options" at bounding box center [1015, 17] width 59 height 19
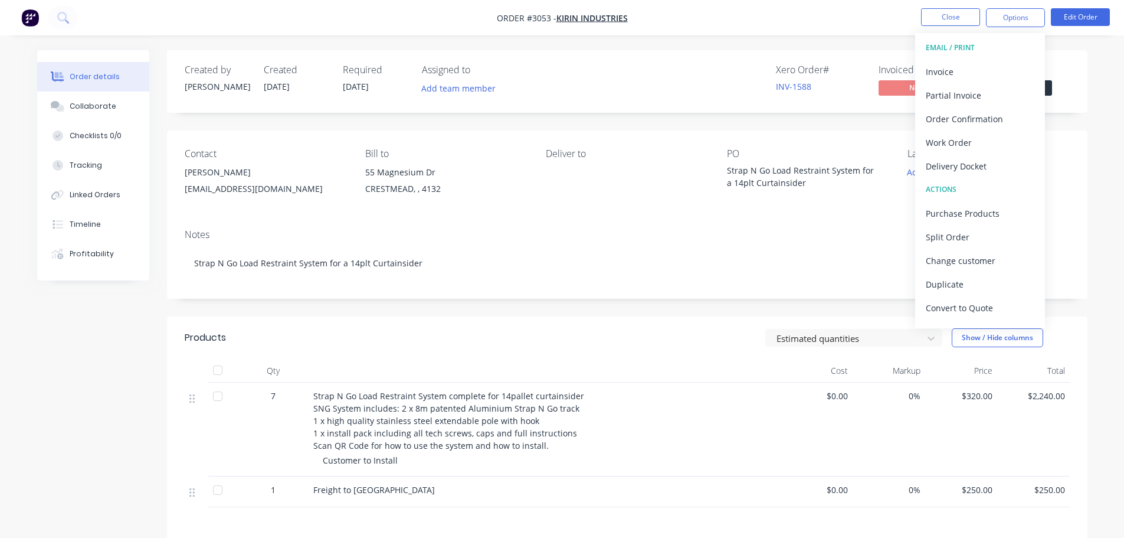
click at [584, 81] on div "Xero Order # INV-1588 Invoiced No Status Submitted" at bounding box center [805, 81] width 530 height 34
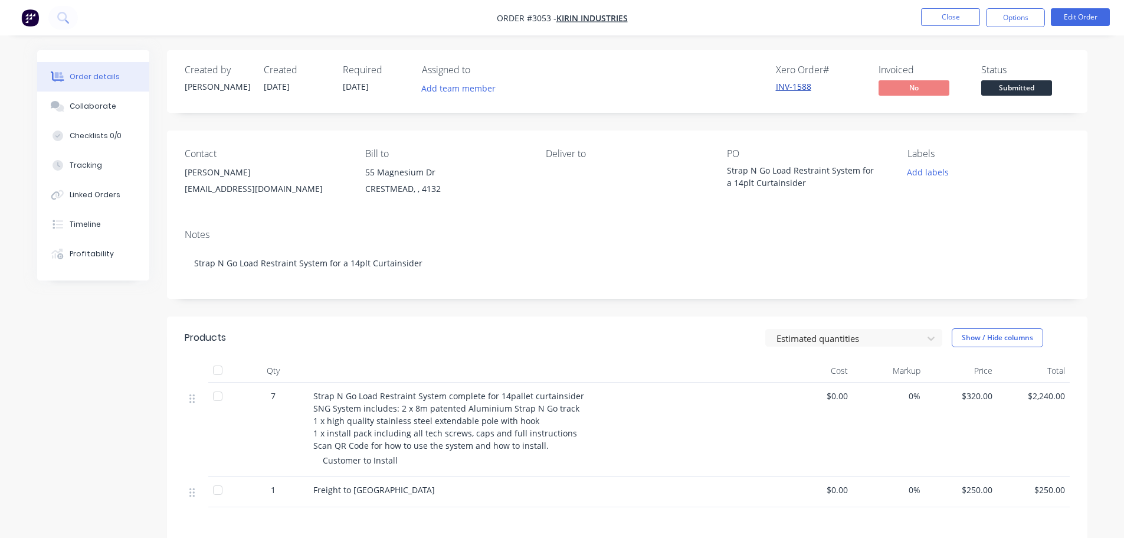
click at [799, 84] on link "INV-1588" at bounding box center [793, 86] width 35 height 11
click at [1012, 87] on span "Submitted" at bounding box center [1016, 87] width 71 height 15
click at [914, 81] on span "No" at bounding box center [914, 87] width 71 height 15
click at [900, 86] on span "No" at bounding box center [914, 87] width 71 height 15
click at [1015, 14] on button "Options" at bounding box center [1015, 17] width 59 height 19
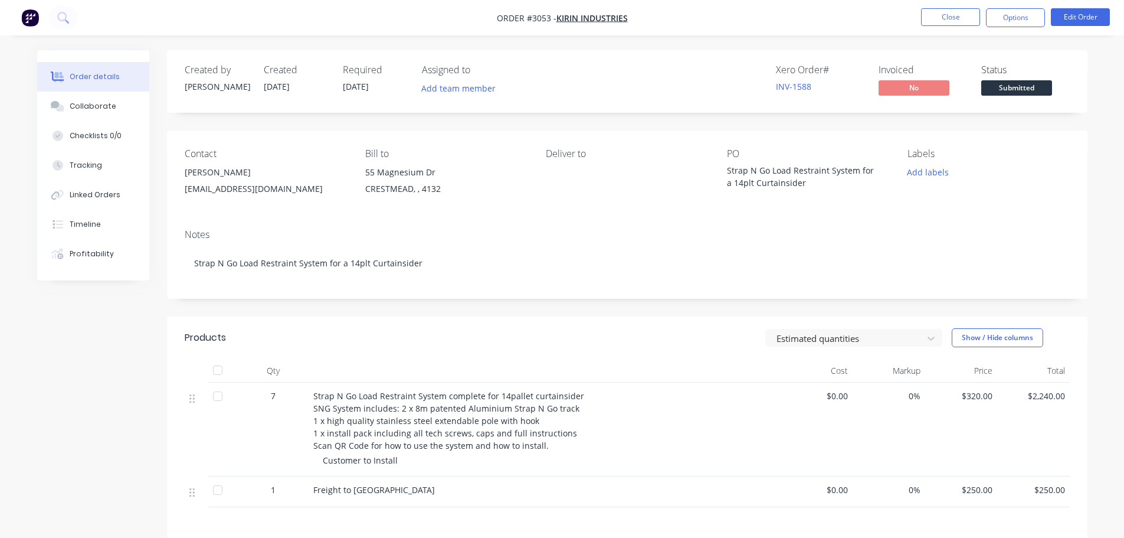
click at [438, 100] on div "Created by [PERSON_NAME] Created [DATE] Required [DATE] Assigned to Add team me…" at bounding box center [627, 81] width 920 height 63
click at [574, 17] on span "Kirin Industries" at bounding box center [591, 17] width 71 height 11
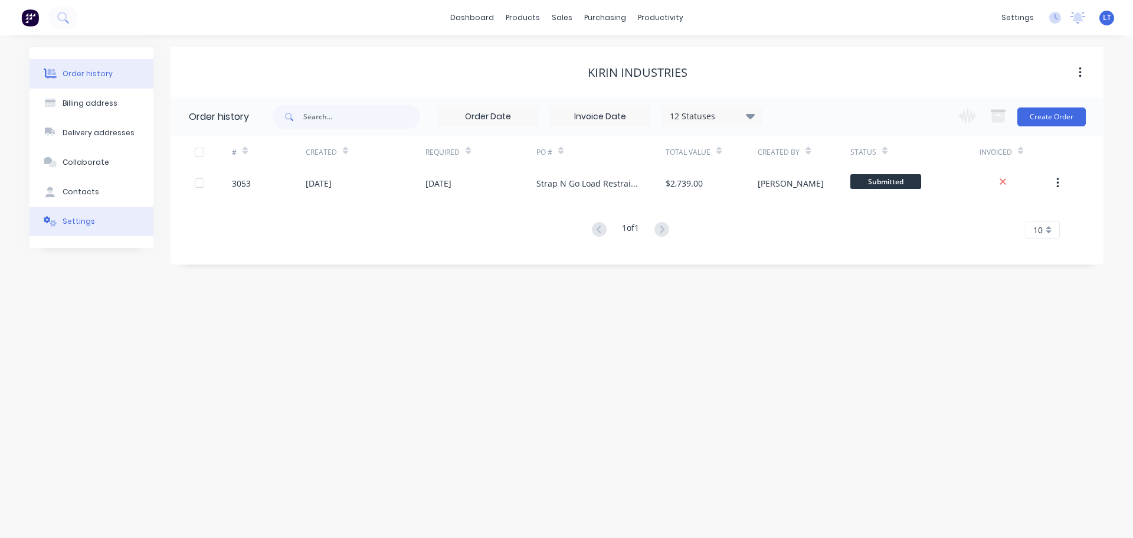
click at [80, 217] on div "Settings" at bounding box center [79, 221] width 32 height 11
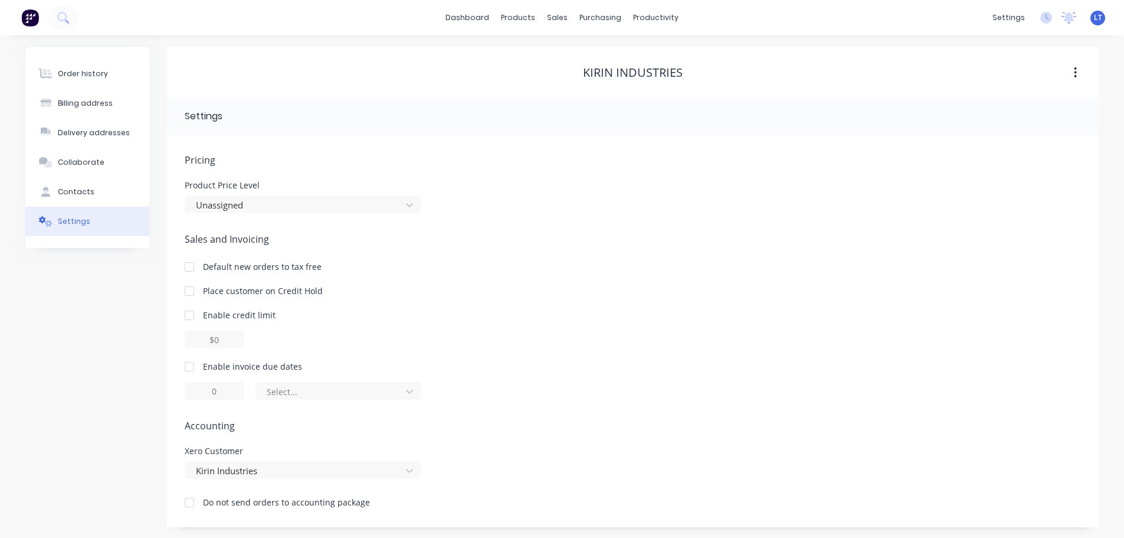
scroll to position [1, 0]
click at [191, 365] on div at bounding box center [190, 365] width 24 height 24
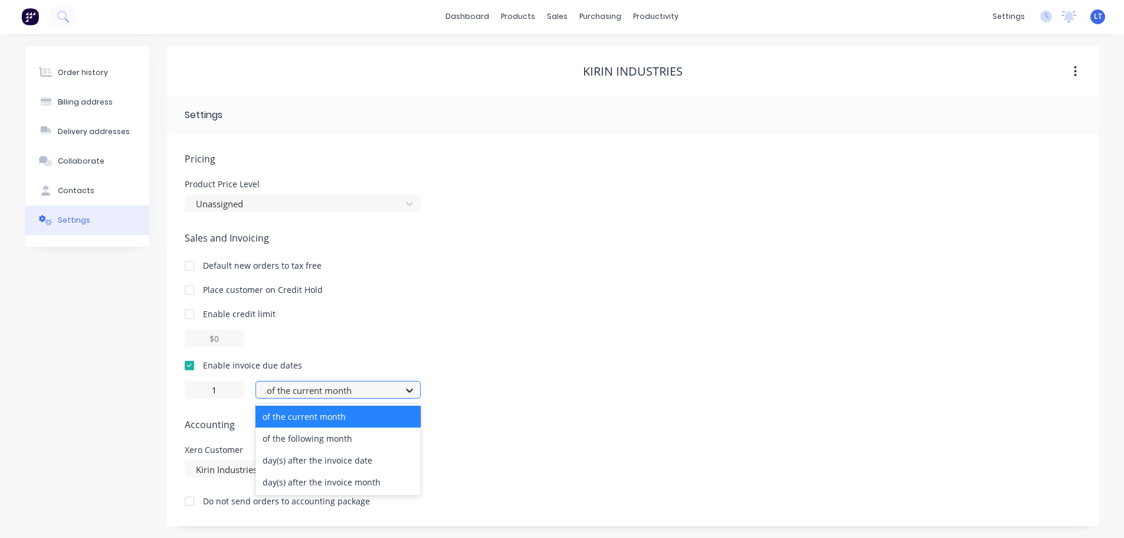
click at [410, 388] on icon at bounding box center [410, 390] width 12 height 12
click at [313, 456] on div "day(s) after the invoice date" at bounding box center [337, 460] width 165 height 22
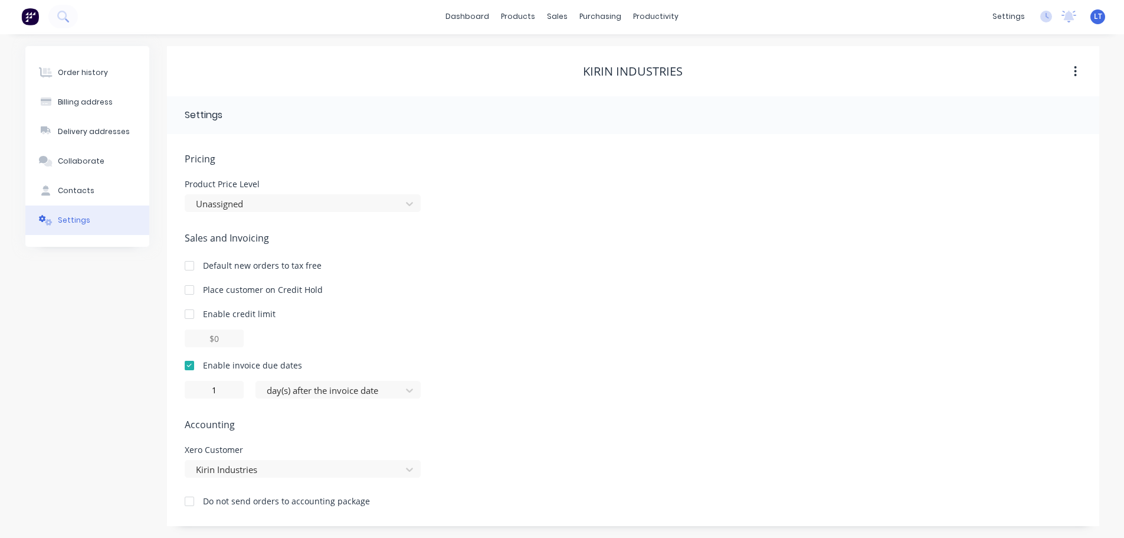
type input "0"
click at [67, 69] on div "Order history" at bounding box center [83, 72] width 50 height 11
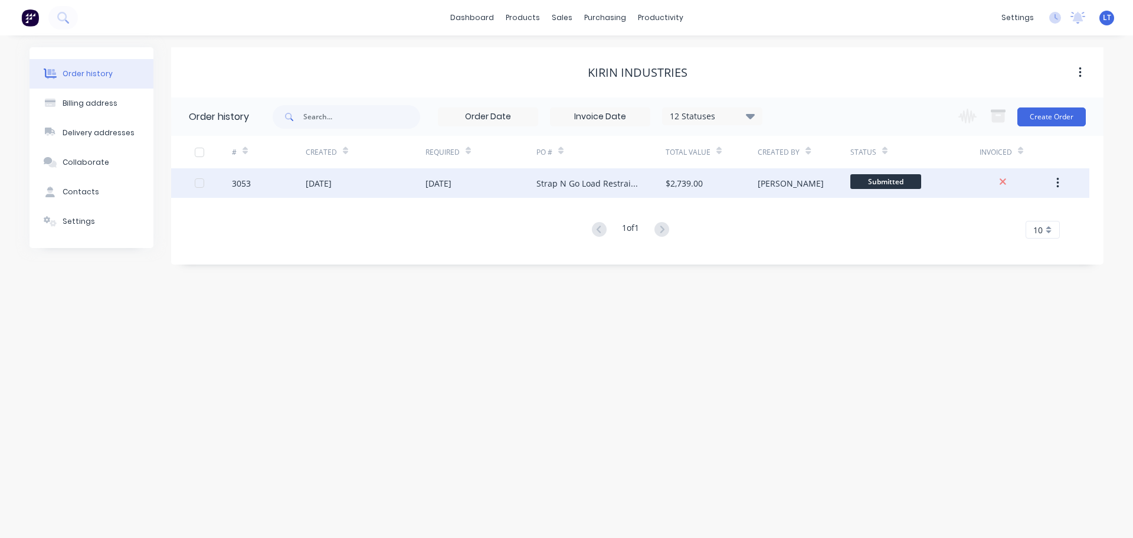
click at [451, 184] on div "[DATE]" at bounding box center [438, 183] width 26 height 12
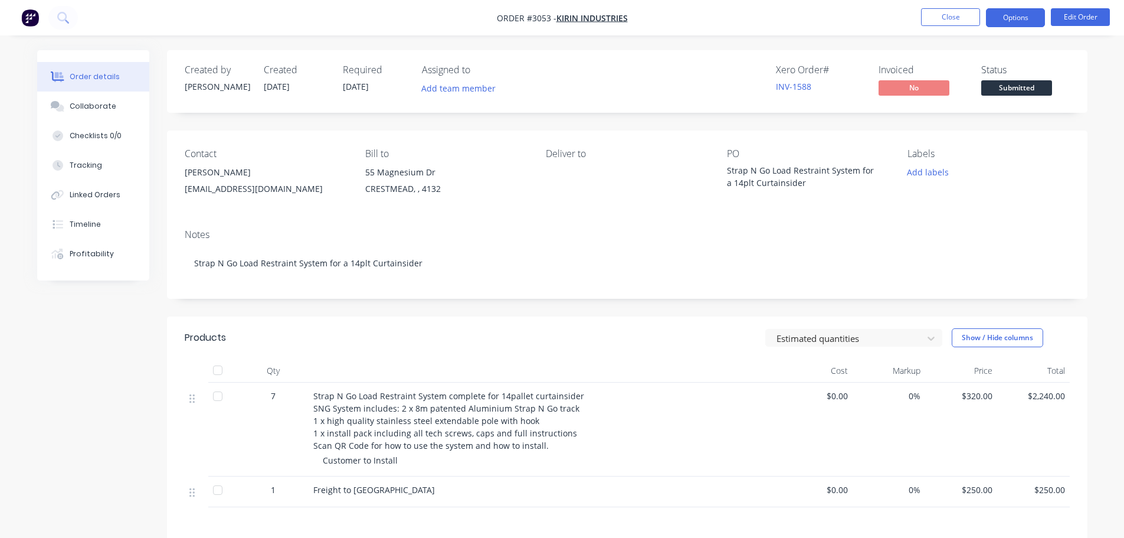
click at [1011, 14] on button "Options" at bounding box center [1015, 17] width 59 height 19
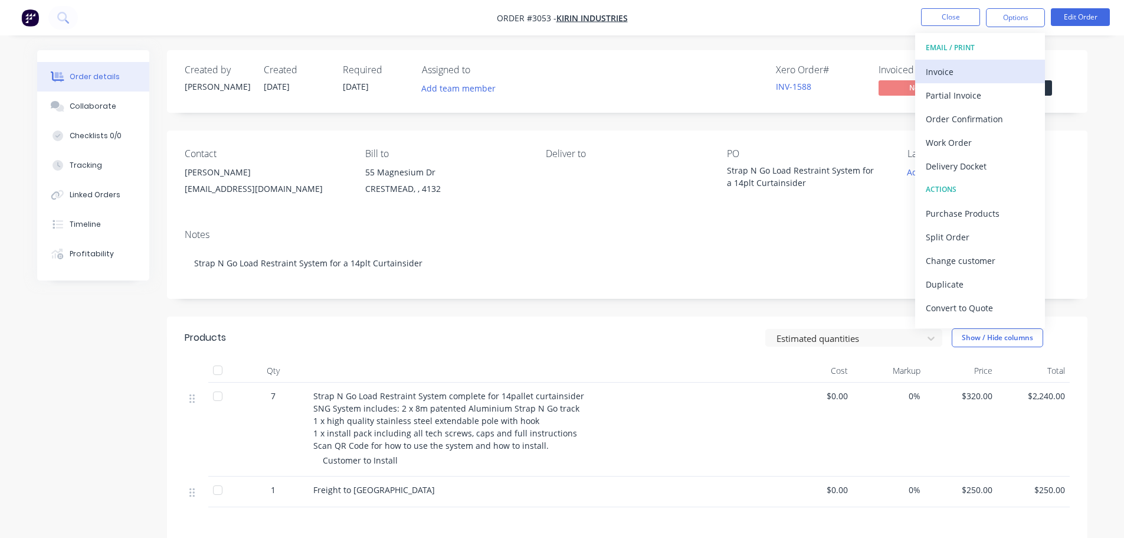
click at [938, 70] on div "Invoice" at bounding box center [980, 71] width 109 height 17
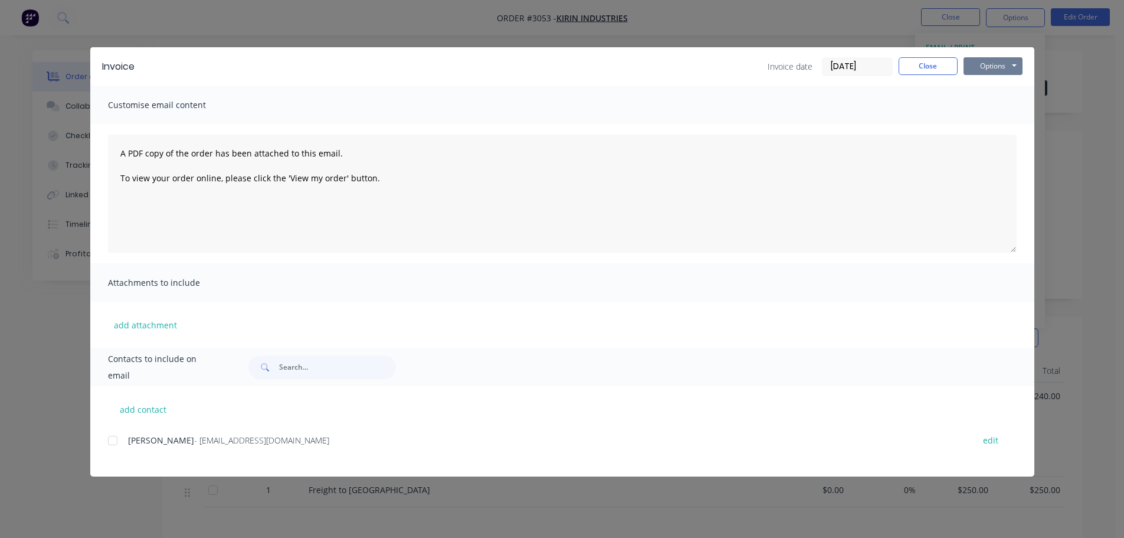
click at [986, 65] on button "Options" at bounding box center [993, 66] width 59 height 18
click at [988, 81] on button "Preview" at bounding box center [1002, 86] width 76 height 19
click at [928, 67] on button "Close" at bounding box center [928, 66] width 59 height 18
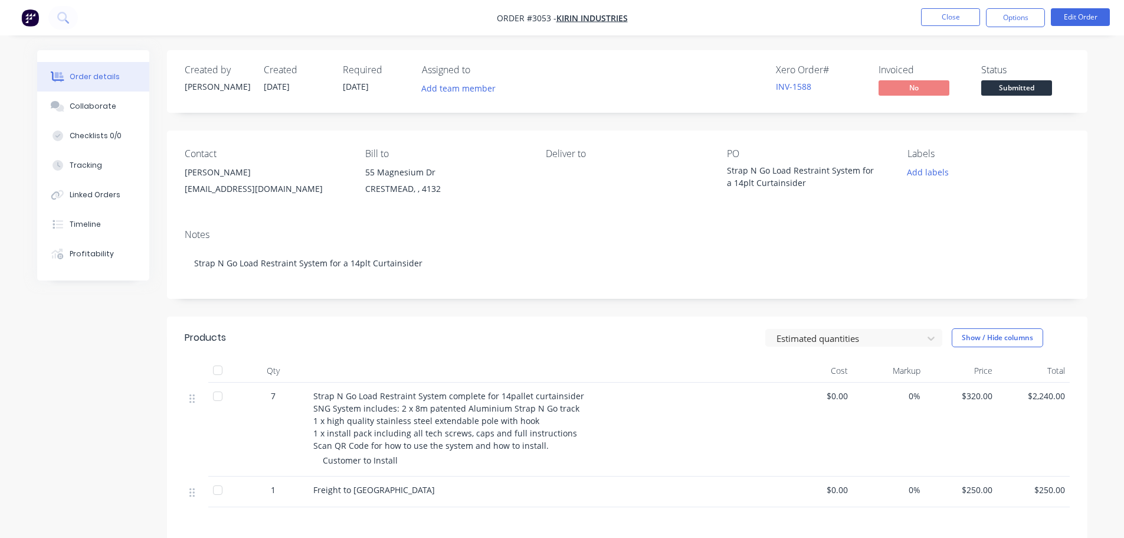
click at [565, 161] on div "Deliver to" at bounding box center [627, 175] width 162 height 54
click at [562, 169] on div "Deliver to" at bounding box center [627, 175] width 162 height 54
click at [563, 169] on div "Deliver to" at bounding box center [627, 175] width 162 height 54
click at [1087, 15] on button "Edit Order" at bounding box center [1080, 17] width 59 height 18
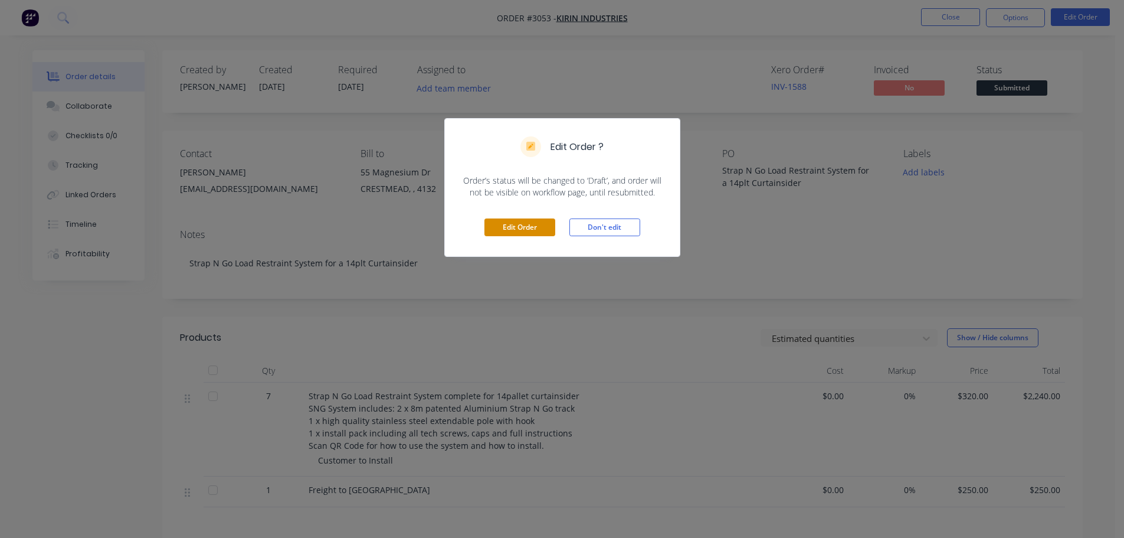
click at [507, 222] on button "Edit Order" at bounding box center [519, 227] width 71 height 18
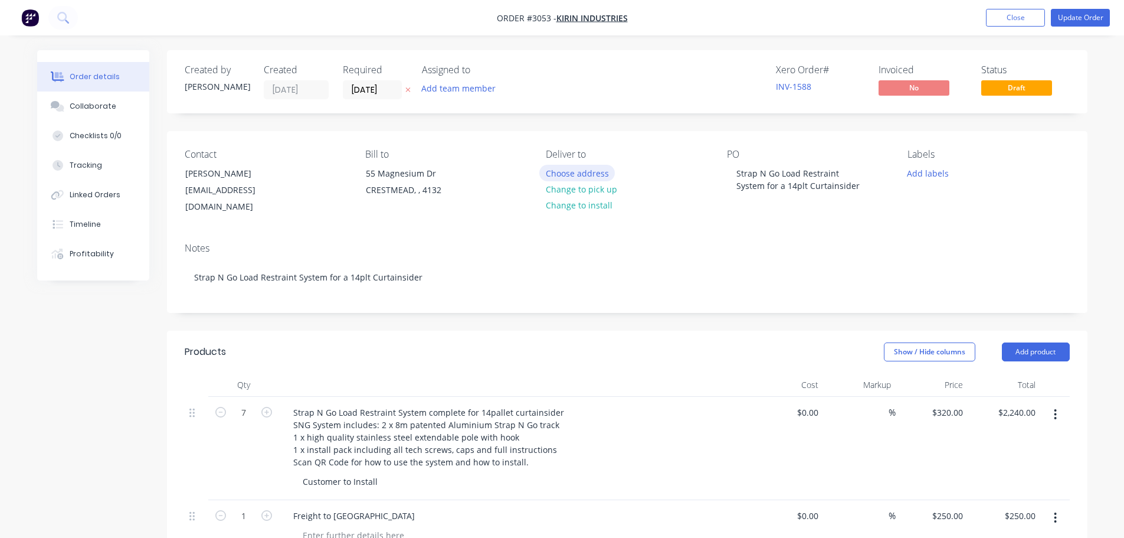
click at [568, 172] on button "Choose address" at bounding box center [577, 173] width 76 height 16
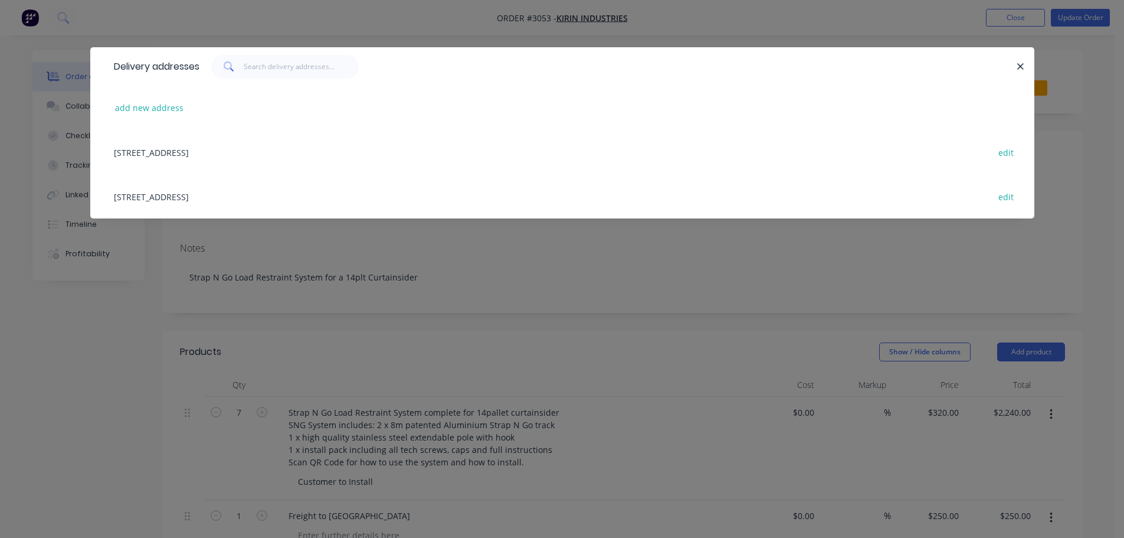
click at [163, 152] on div "[STREET_ADDRESS] edit" at bounding box center [562, 152] width 909 height 44
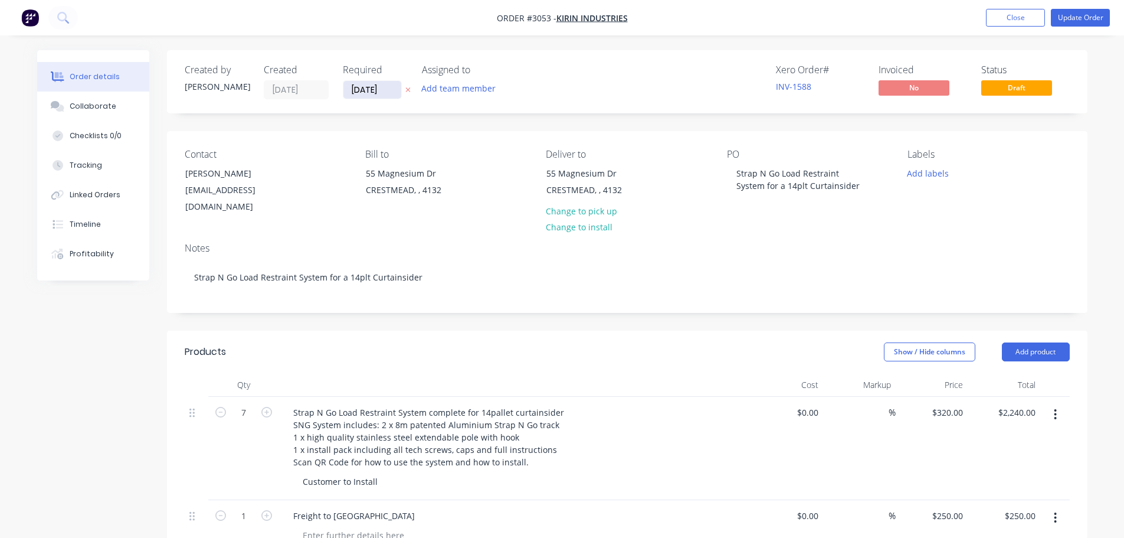
click at [361, 88] on input "[DATE]" at bounding box center [372, 90] width 58 height 18
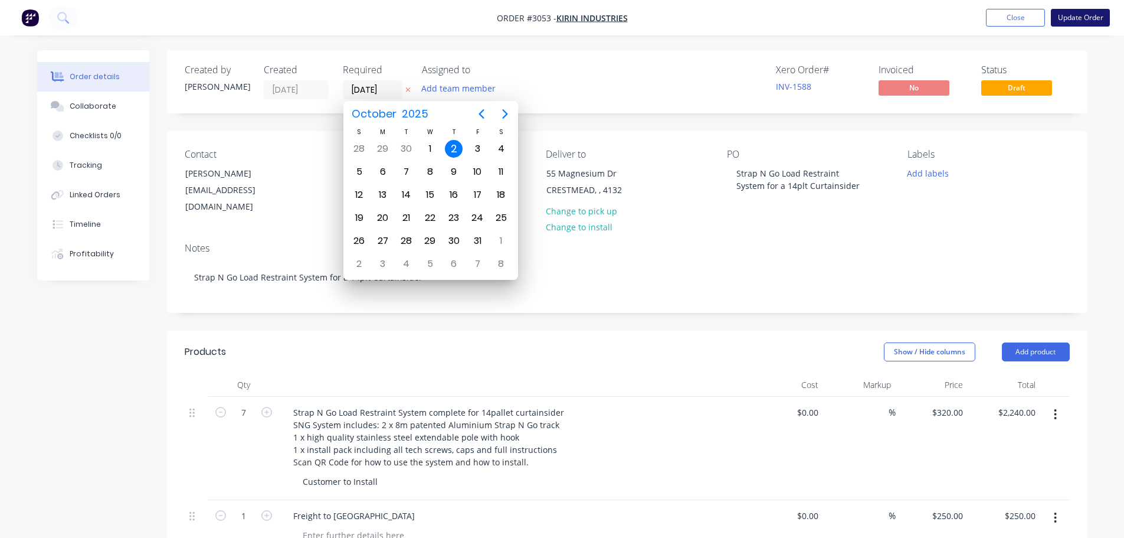
type input "[DATE]"
click at [1075, 18] on button "Update Order" at bounding box center [1080, 18] width 59 height 18
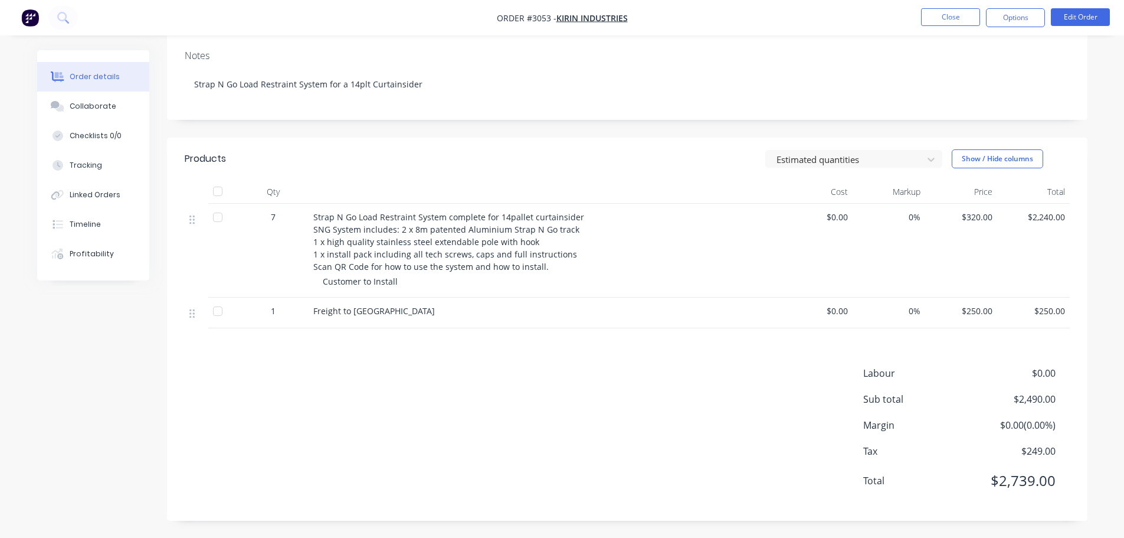
scroll to position [179, 0]
click at [1076, 14] on button "Edit Order" at bounding box center [1080, 17] width 59 height 18
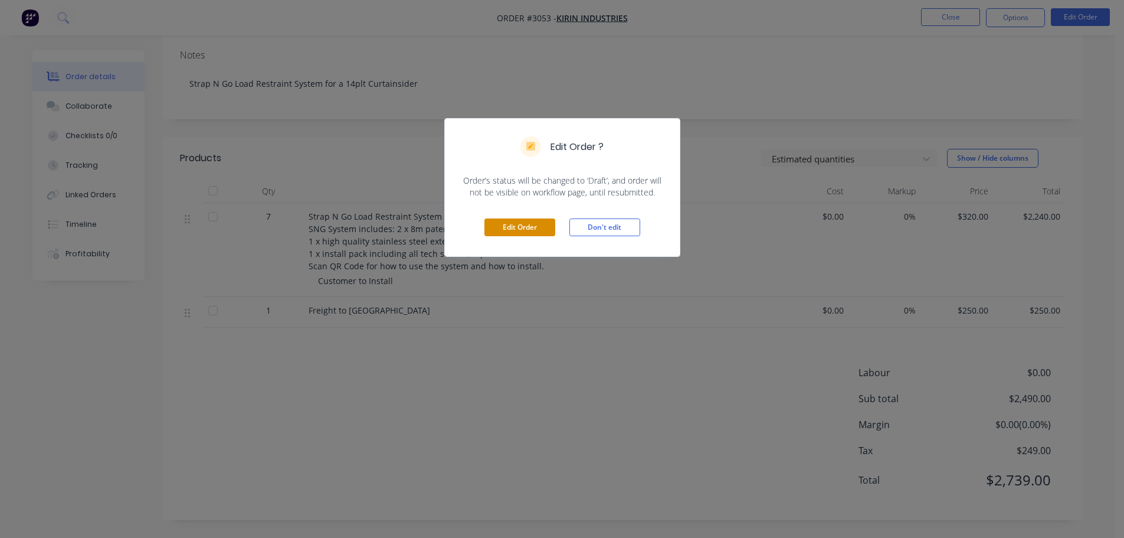
click at [504, 220] on button "Edit Order" at bounding box center [519, 227] width 71 height 18
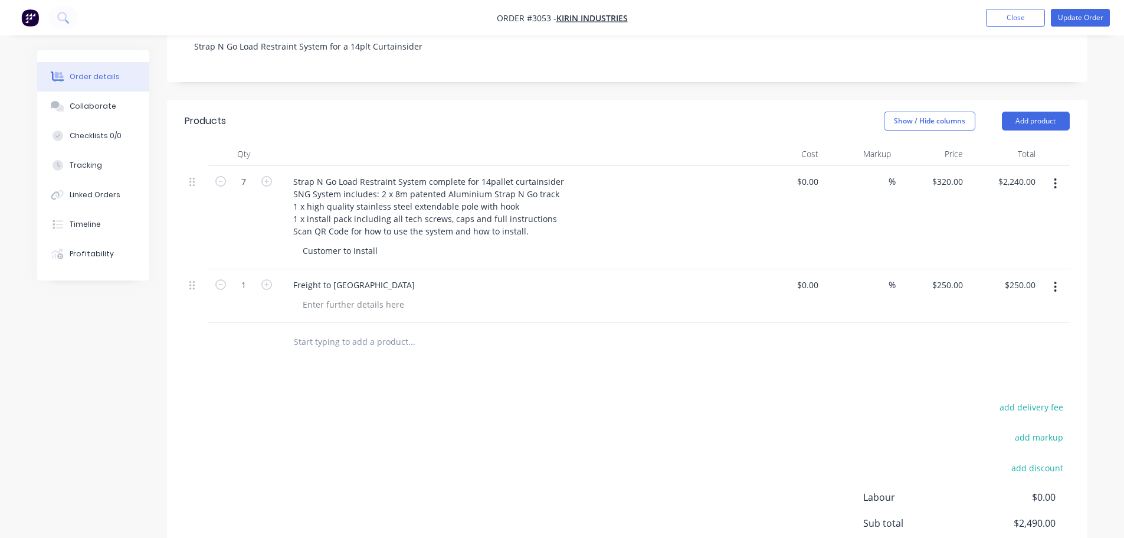
scroll to position [236, 0]
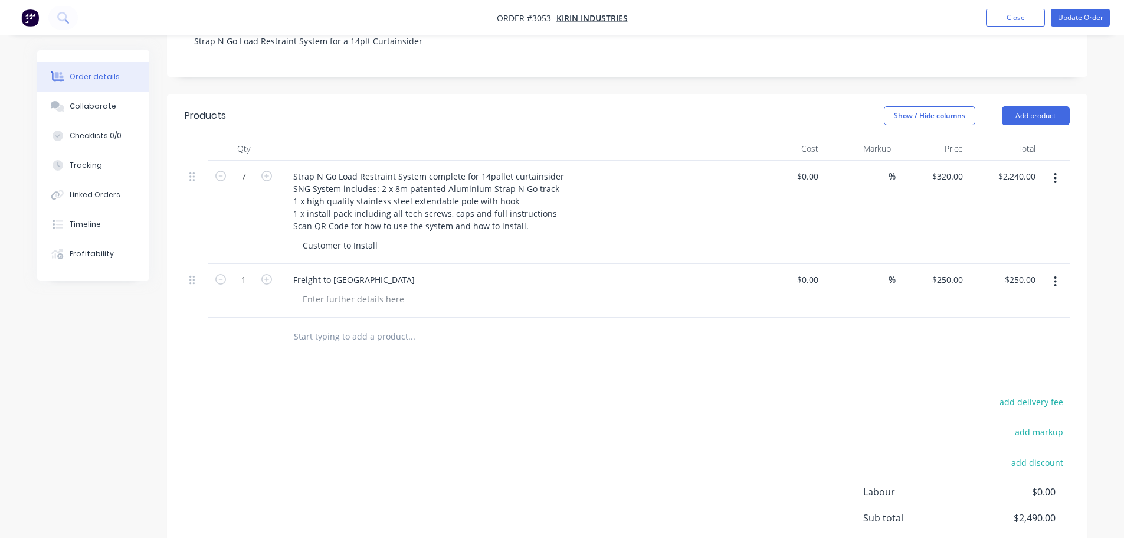
click at [335, 325] on input "text" at bounding box center [411, 337] width 236 height 24
paste input ""Thank you for your order. As per our COD terms, goods will be shipped once pay…"
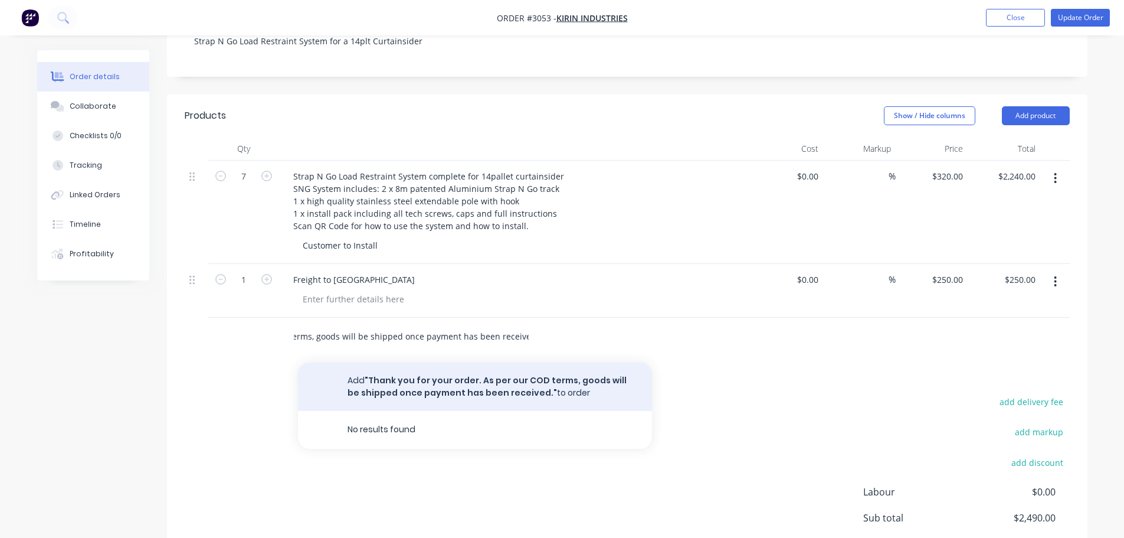
type input ""Thank you for your order. As per our COD terms, goods will be shipped once pay…"
click at [403, 362] on button "Add "Thank you for your order. As per our COD terms, goods will be shipped once…" at bounding box center [475, 386] width 354 height 48
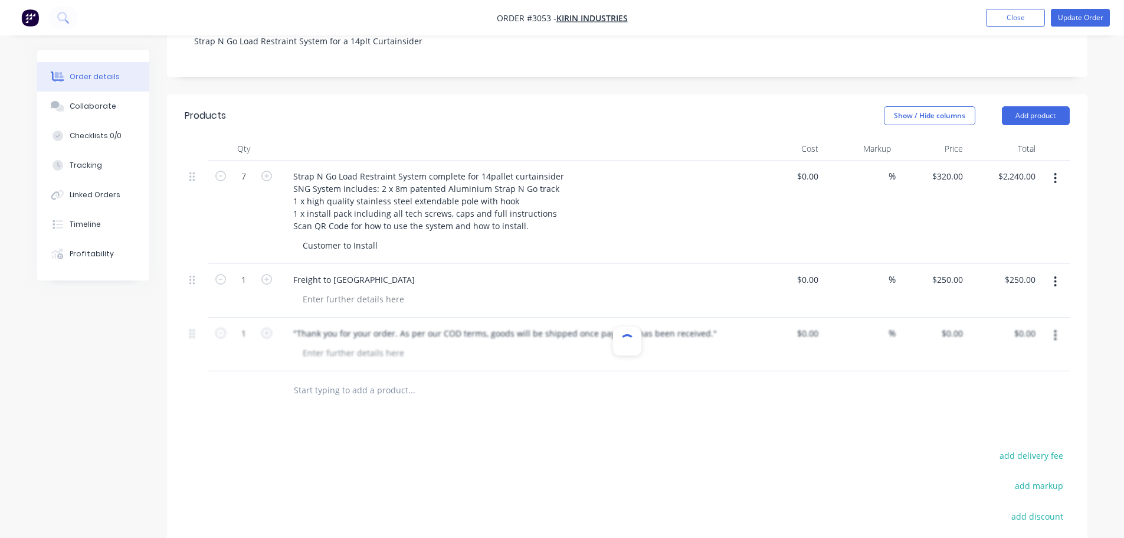
scroll to position [0, 0]
click at [1054, 329] on icon "button" at bounding box center [1055, 335] width 3 height 13
click at [985, 428] on div "Delete" at bounding box center [1013, 436] width 91 height 17
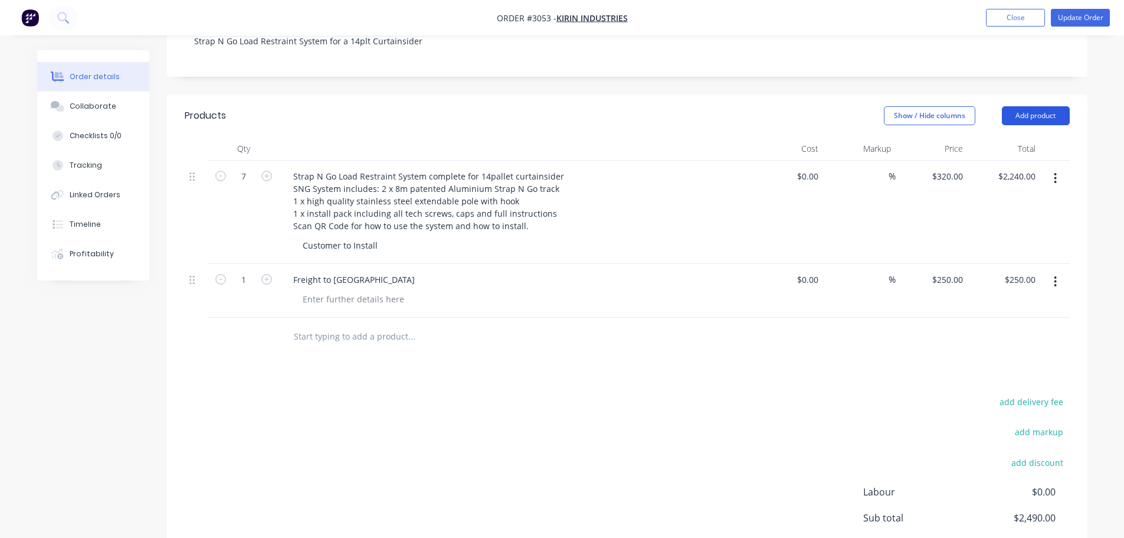
click at [1032, 106] on button "Add product" at bounding box center [1036, 115] width 68 height 19
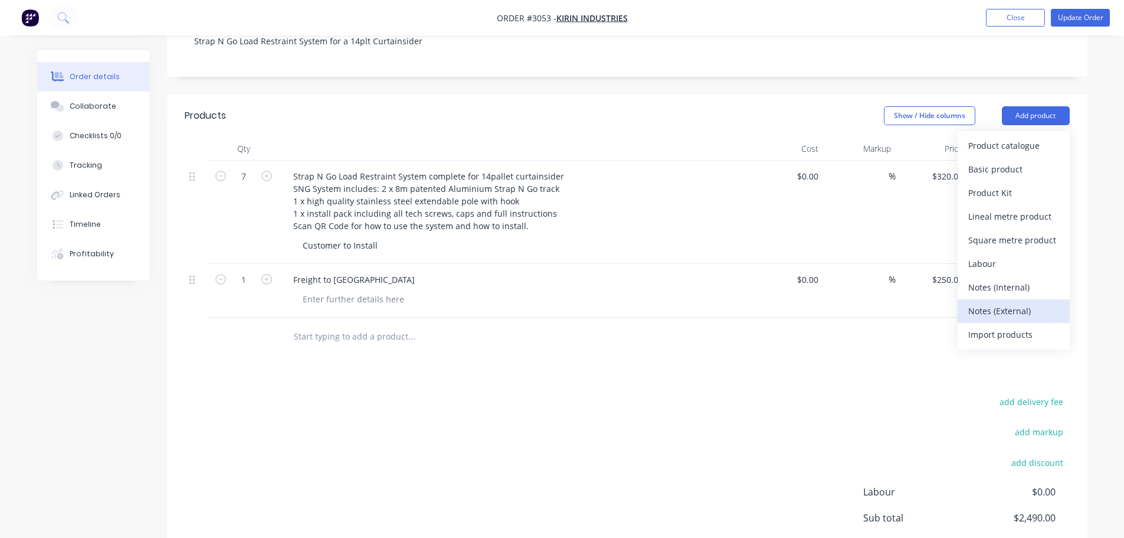
click at [987, 302] on div "Notes (External)" at bounding box center [1013, 310] width 91 height 17
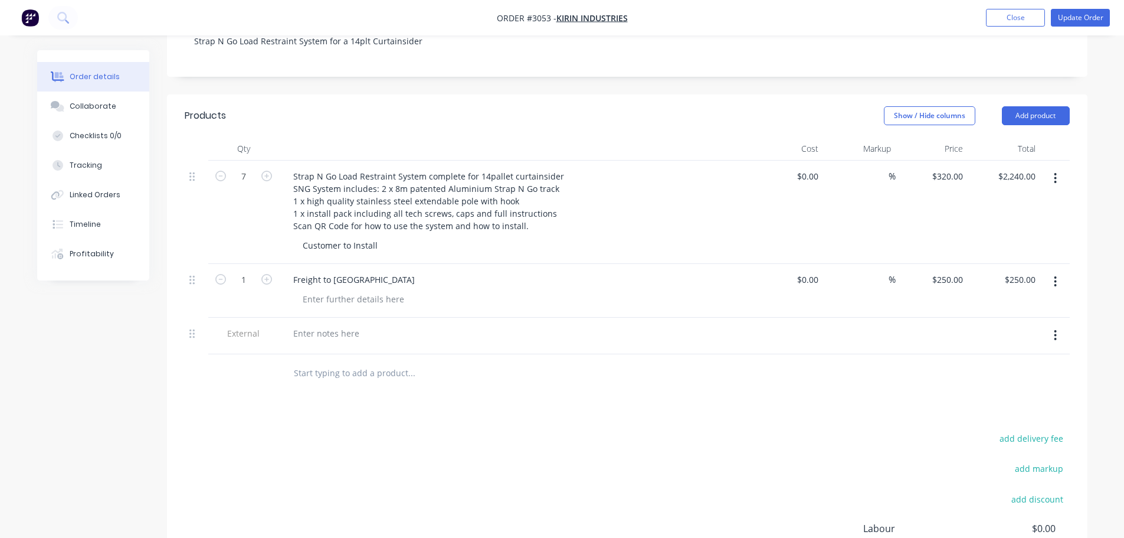
click at [303, 361] on input "text" at bounding box center [411, 373] width 236 height 24
click at [300, 325] on div at bounding box center [326, 333] width 85 height 17
paste div
click at [723, 325] on div ""Thank you for your order. As per our COD terms, goods will be shipped once pay…" at bounding box center [515, 333] width 463 height 17
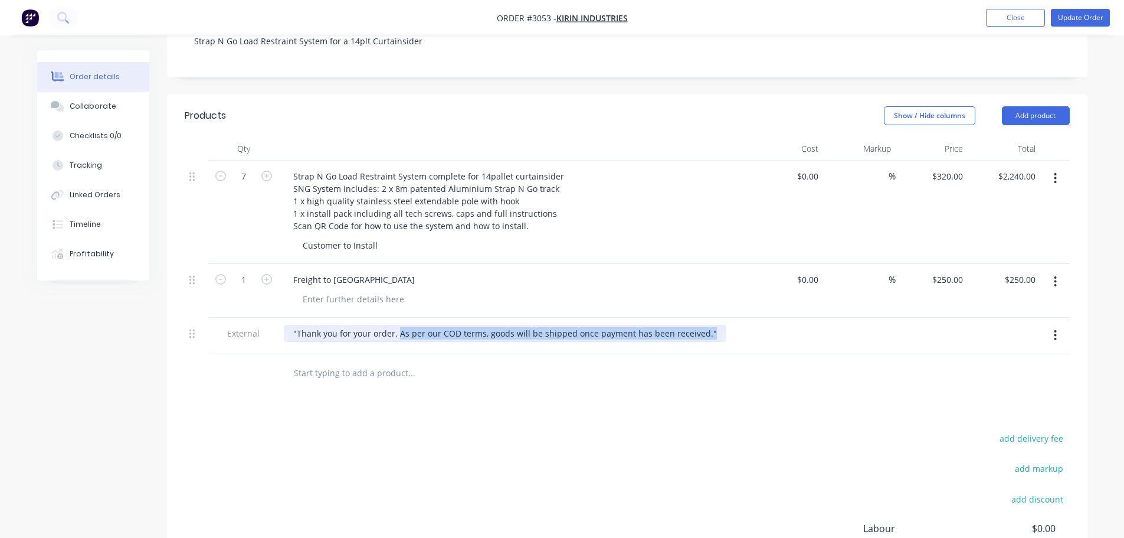
drag, startPoint x: 398, startPoint y: 319, endPoint x: 736, endPoint y: 327, distance: 338.8
click at [736, 327] on div ""Thank you for your order. As per our COD terms, goods will be shipped once pay…" at bounding box center [515, 333] width 463 height 17
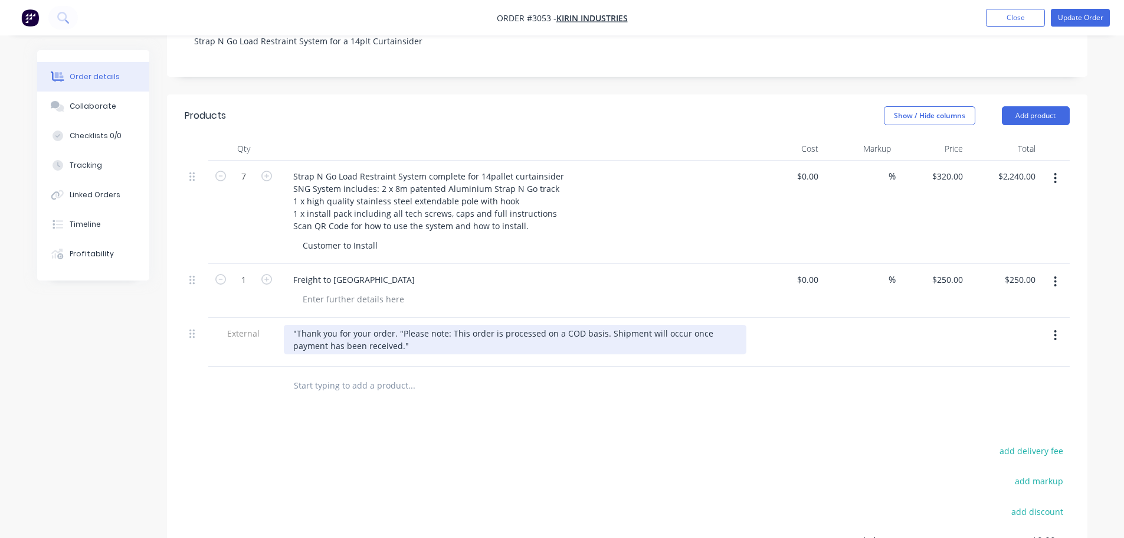
click at [401, 325] on div ""Thank you for your order. "Please note: This order is processed on a COD basis…" at bounding box center [515, 340] width 463 height 30
click at [296, 325] on div ""Thank you for your order. Please note: This order is processed on a COD basis.…" at bounding box center [515, 340] width 463 height 30
click at [598, 325] on div "Thank you for your order. Please note: This order is processed on a COD basis. …" at bounding box center [515, 340] width 463 height 30
click at [506, 332] on div "Thank you for your order. Please note: This order is processed on a COD basis. …" at bounding box center [449, 340] width 330 height 30
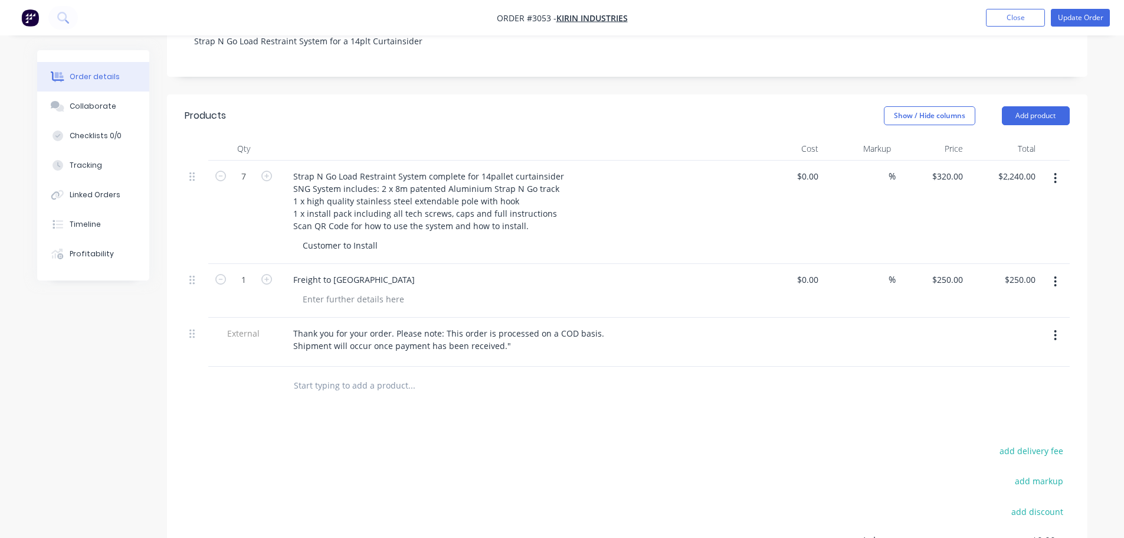
click at [507, 366] on div at bounding box center [491, 385] width 425 height 38
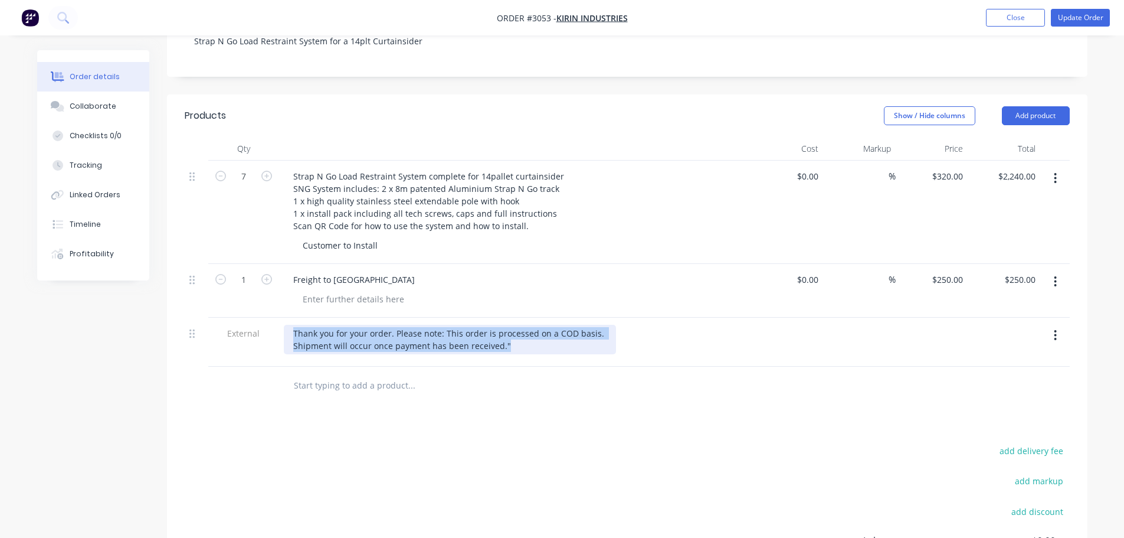
drag, startPoint x: 292, startPoint y: 319, endPoint x: 509, endPoint y: 336, distance: 217.2
click at [509, 336] on div "Thank you for your order. Please note: This order is processed on a COD basis. …" at bounding box center [450, 340] width 332 height 30
copy div "Thank you for your order. Please note: This order is processed on a COD basis. …"
click at [1064, 18] on button "Update Order" at bounding box center [1080, 18] width 59 height 18
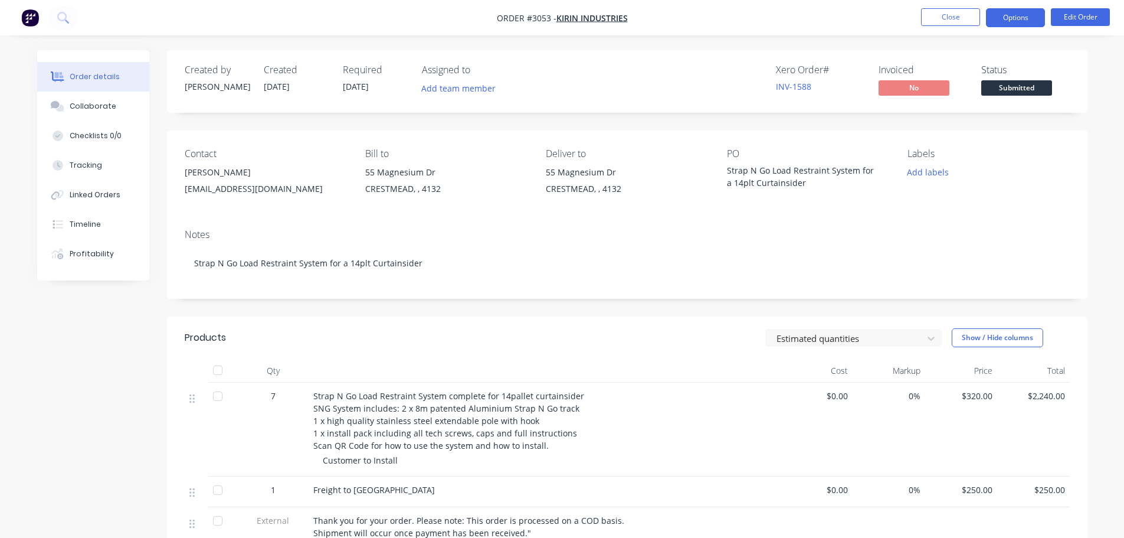
click at [1006, 18] on button "Options" at bounding box center [1015, 17] width 59 height 19
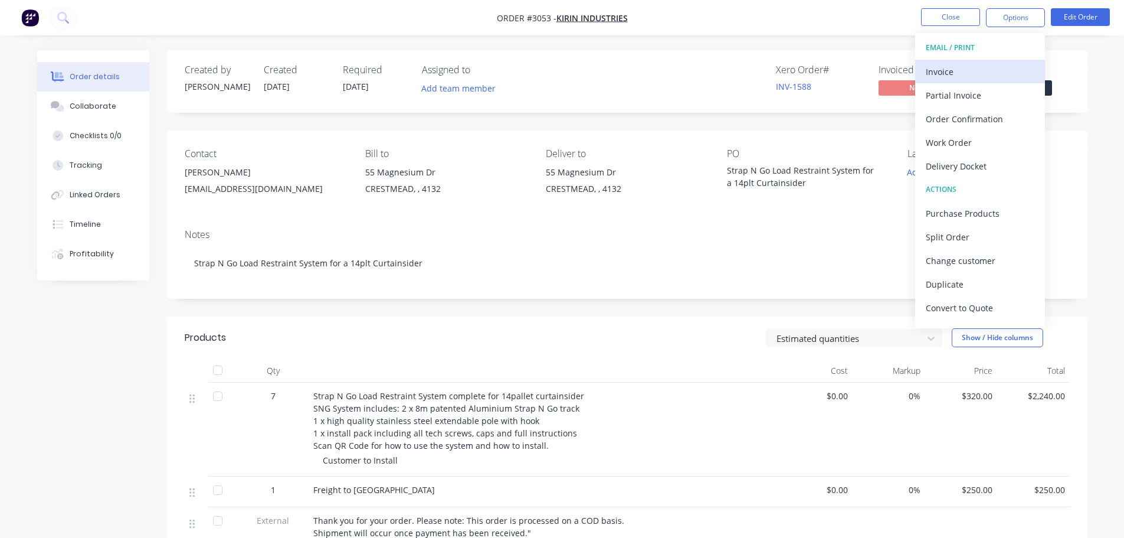
click at [942, 71] on div "Invoice" at bounding box center [980, 71] width 109 height 17
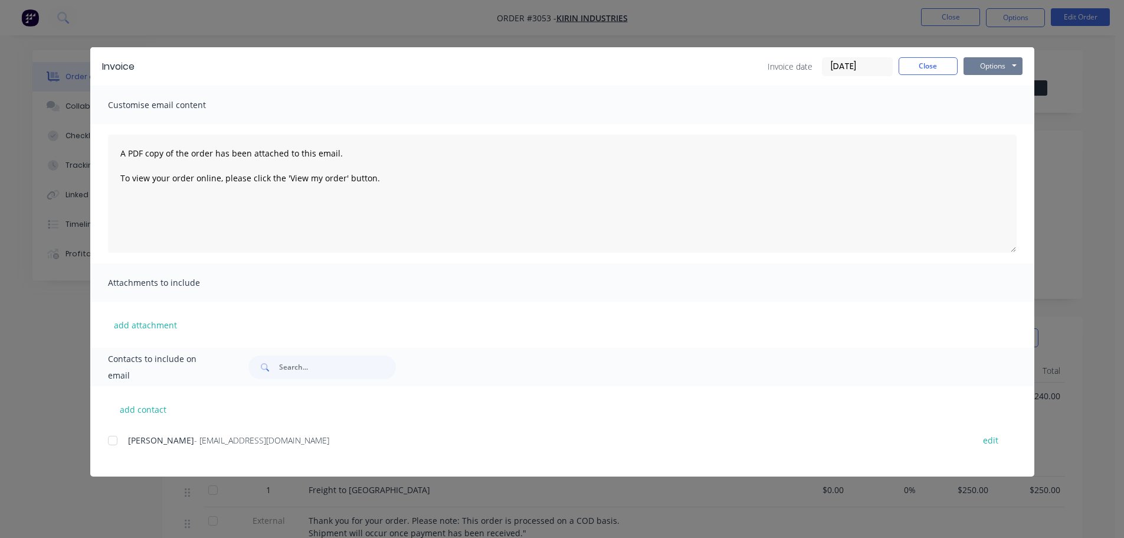
click at [995, 63] on button "Options" at bounding box center [993, 66] width 59 height 18
click at [982, 86] on button "Preview" at bounding box center [1002, 86] width 76 height 19
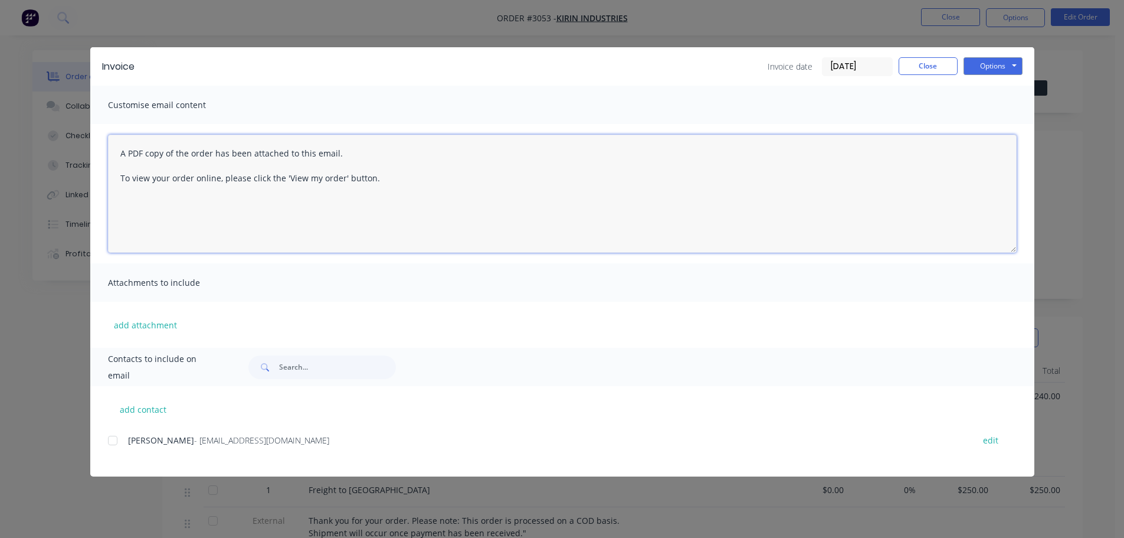
click at [120, 152] on textarea "A PDF copy of the order has been attached to this email. To view your order onl…" at bounding box center [562, 194] width 909 height 118
paste textarea "Thank you for your order. Please note: This order is processed on a COD basis. …"
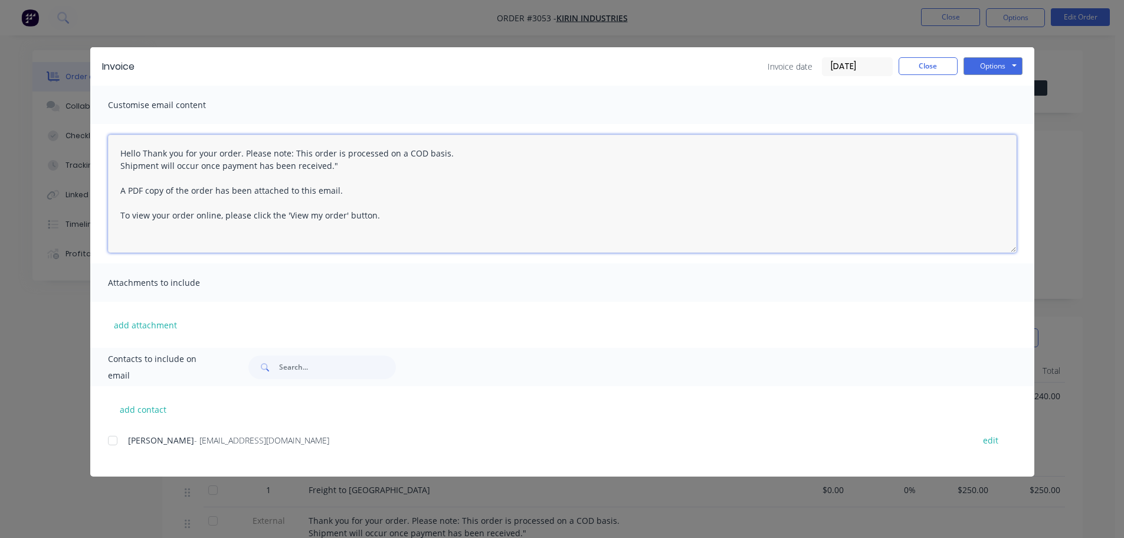
drag, startPoint x: 119, startPoint y: 152, endPoint x: 334, endPoint y: 168, distance: 216.0
click at [334, 168] on textarea "Hello Thank you for your order. Please note: This order is processed on a COD b…" at bounding box center [562, 194] width 909 height 118
click at [111, 438] on div at bounding box center [113, 440] width 24 height 24
type textarea "Hello Thank you for your order. Please note: This order is processed on a COD b…"
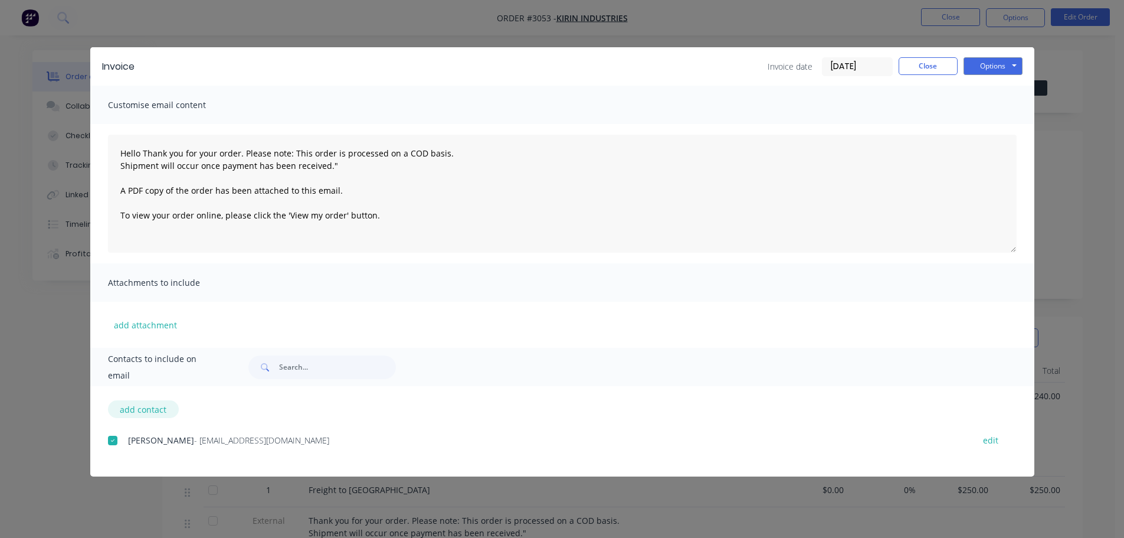
click at [140, 407] on button "add contact" at bounding box center [143, 409] width 71 height 18
select select "AU"
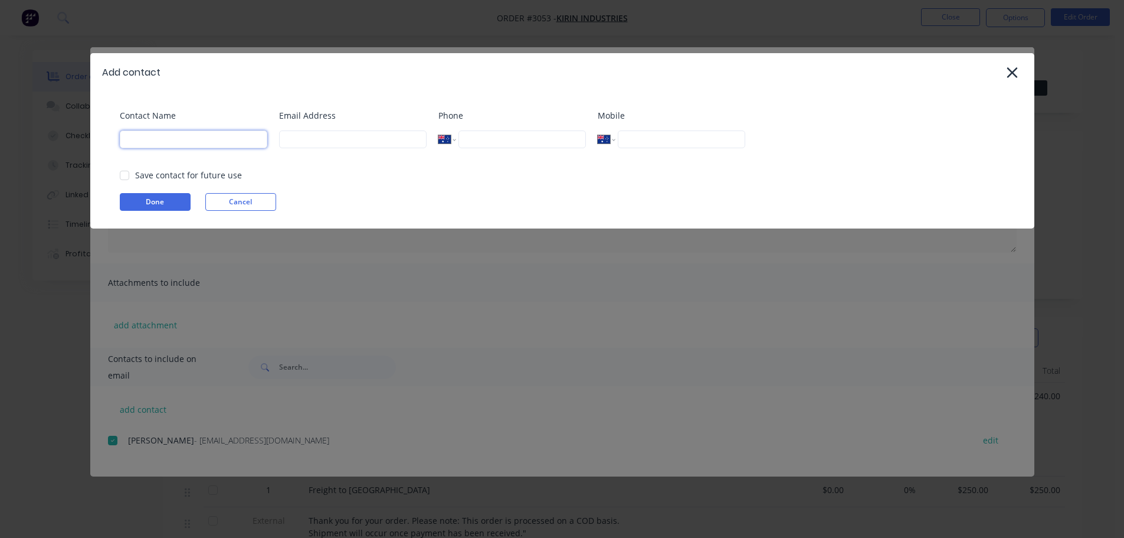
click at [166, 137] on input at bounding box center [194, 139] width 148 height 18
type input "[PERSON_NAME]"
type input "[EMAIL_ADDRESS][DOMAIN_NAME]"
type input "0432 545 330"
click at [150, 202] on button "Done" at bounding box center [155, 202] width 71 height 18
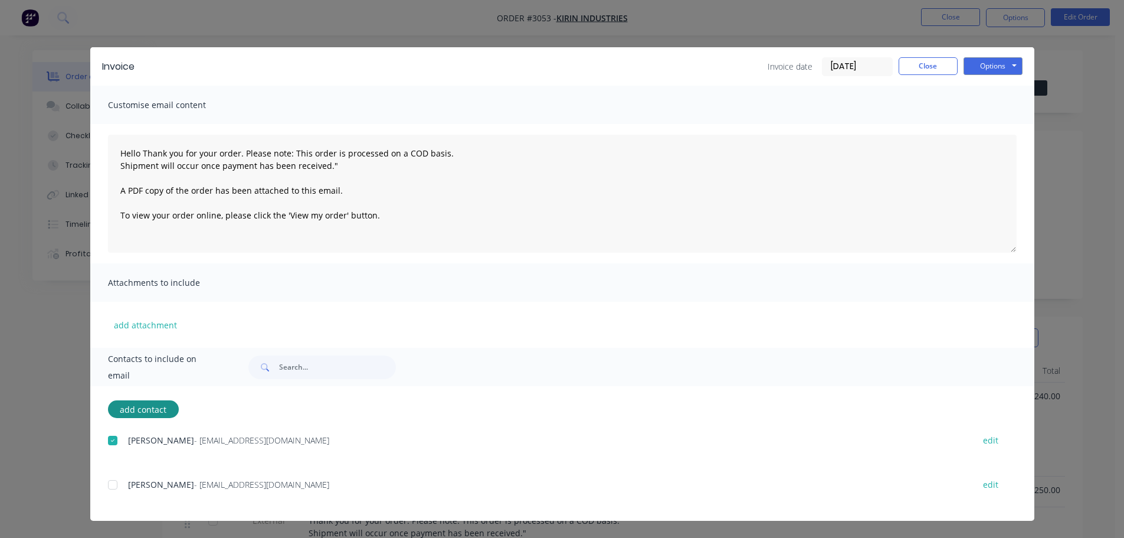
click at [113, 483] on div at bounding box center [113, 485] width 24 height 24
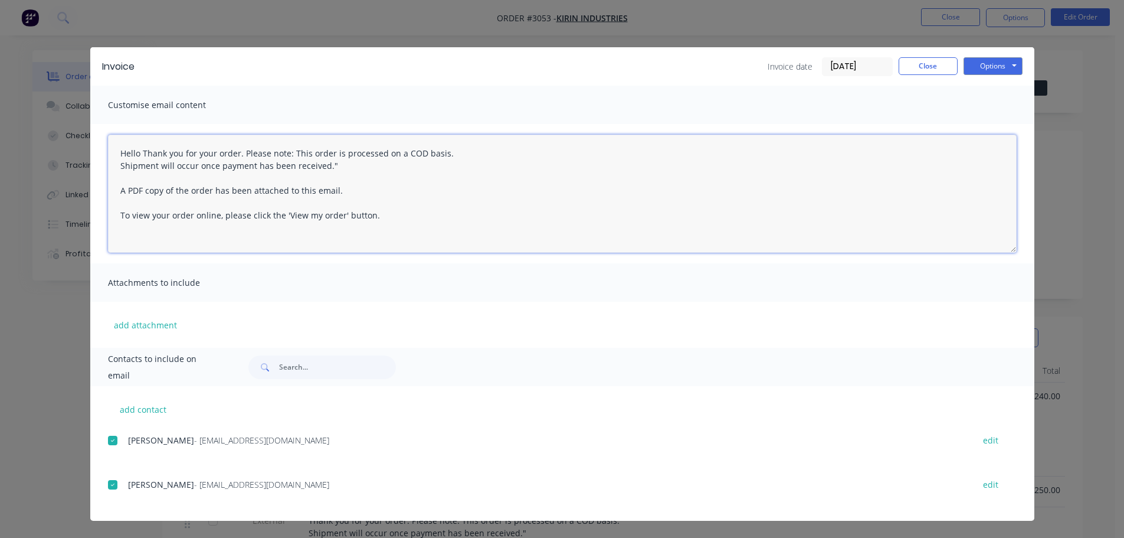
click at [143, 152] on textarea "Hello Thank you for your order. Please note: This order is processed on a COD b…" at bounding box center [562, 194] width 909 height 118
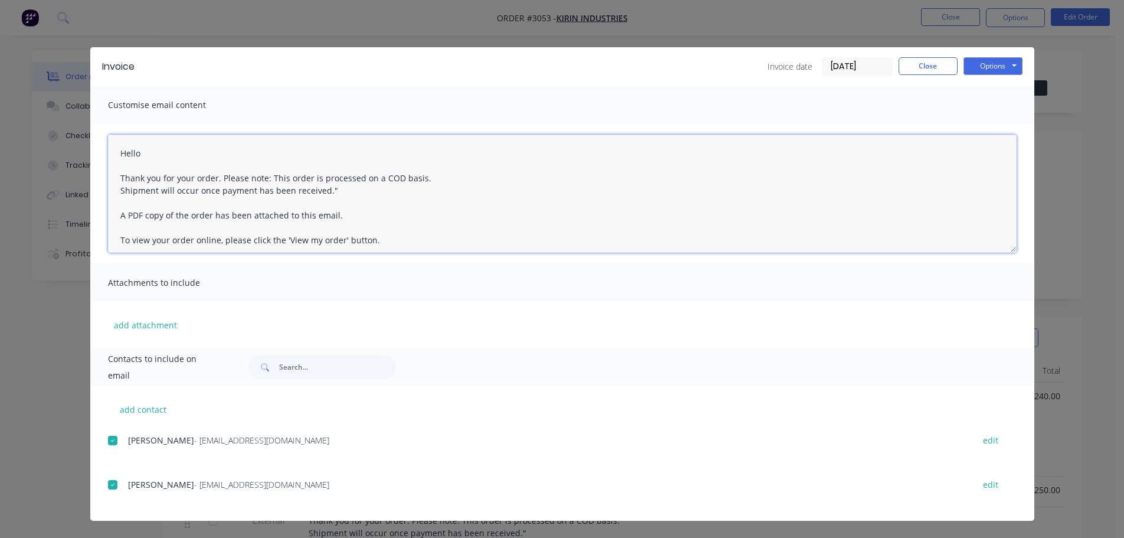
click at [146, 153] on textarea "Hello Thank you for your order. Please note: This order is processed on a COD b…" at bounding box center [562, 194] width 909 height 118
click at [149, 151] on textarea "Hello This will be shipped [DATE] due to a public Holiday [DATE]. Thank you for…" at bounding box center [562, 194] width 909 height 118
drag, startPoint x: 121, startPoint y: 201, endPoint x: 221, endPoint y: 202, distance: 99.7
click at [221, 202] on textarea "Hello This will be shipped [DATE] due to a public Holiday [DATE]. Thank you for…" at bounding box center [562, 194] width 909 height 118
click at [149, 152] on textarea "Hello This will be shipped [DATE] due to a public Holiday [DATE]. Thank you for…" at bounding box center [562, 194] width 909 height 118
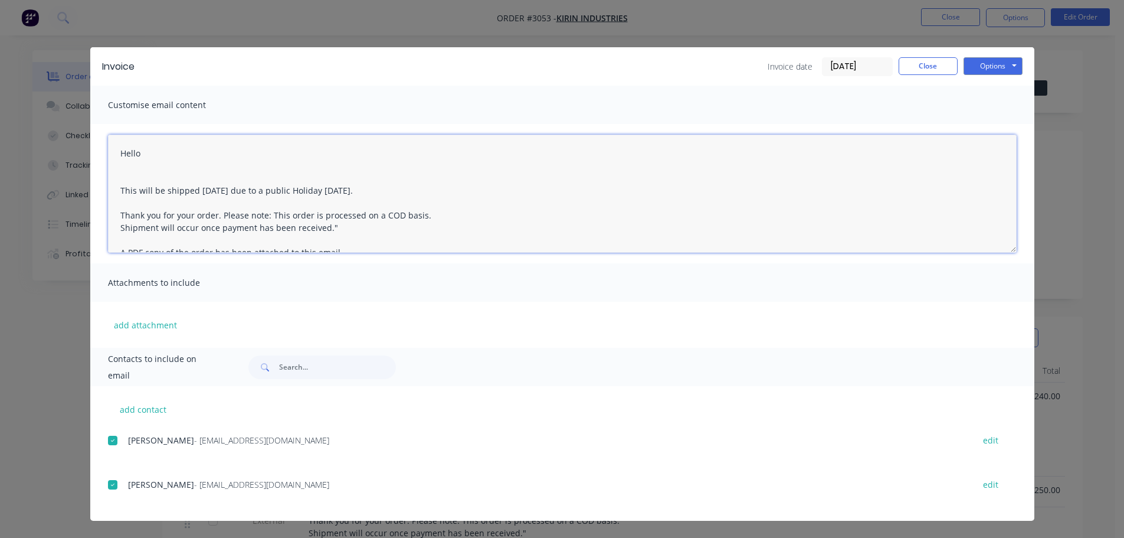
paste textarea "Thank you for your order."
click at [121, 190] on textarea "Hello Thank you for your order. This will be shipped [DATE] due to a public Hol…" at bounding box center [562, 194] width 909 height 118
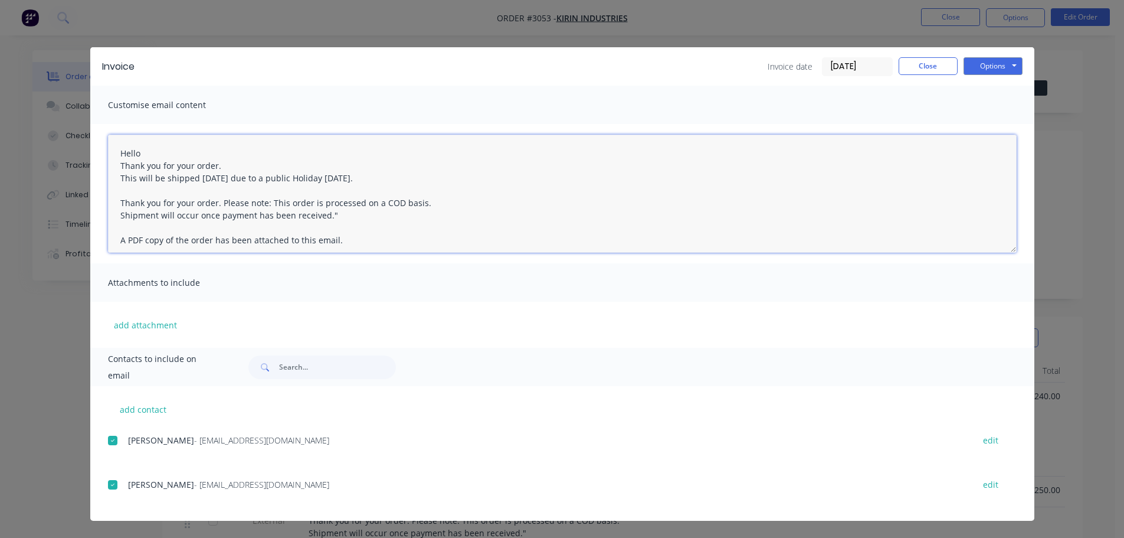
drag, startPoint x: 119, startPoint y: 198, endPoint x: 221, endPoint y: 201, distance: 102.1
click at [221, 201] on textarea "Hello Thank you for your order. This will be shipped [DATE] due to a public Hol…" at bounding box center [562, 194] width 909 height 118
click at [150, 179] on textarea "Hello Thank you for your order. This will be shipped [DATE] due to a public Hol…" at bounding box center [562, 194] width 909 height 118
click at [143, 152] on textarea "Hello Thank you for your order. This is due to be shipped [DATE] due to a publi…" at bounding box center [562, 194] width 909 height 118
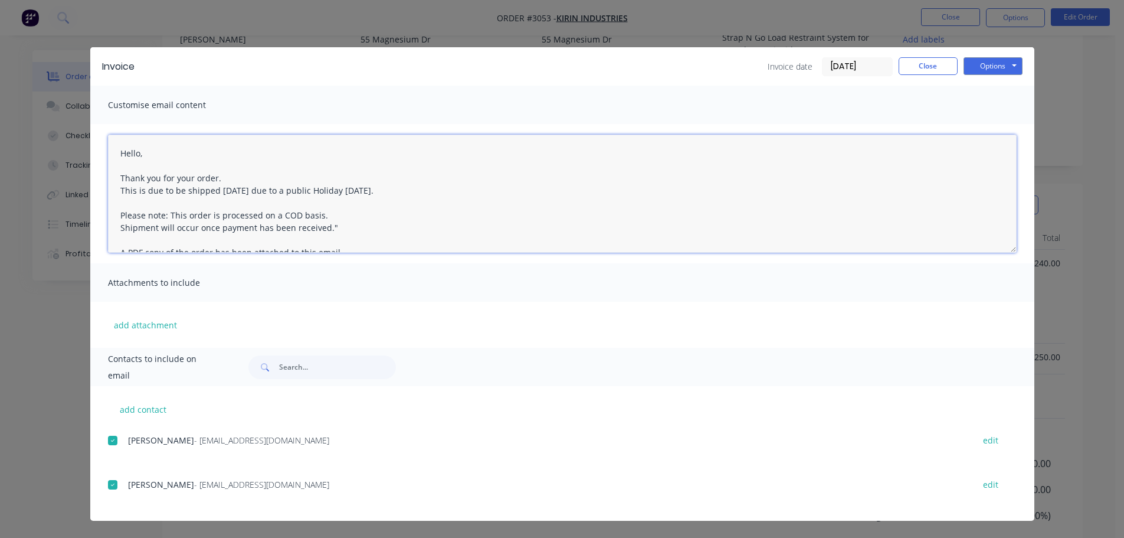
scroll to position [59, 0]
type textarea "Hello, Thank you for your order. This is due to be shipped [DATE] due to a publ…"
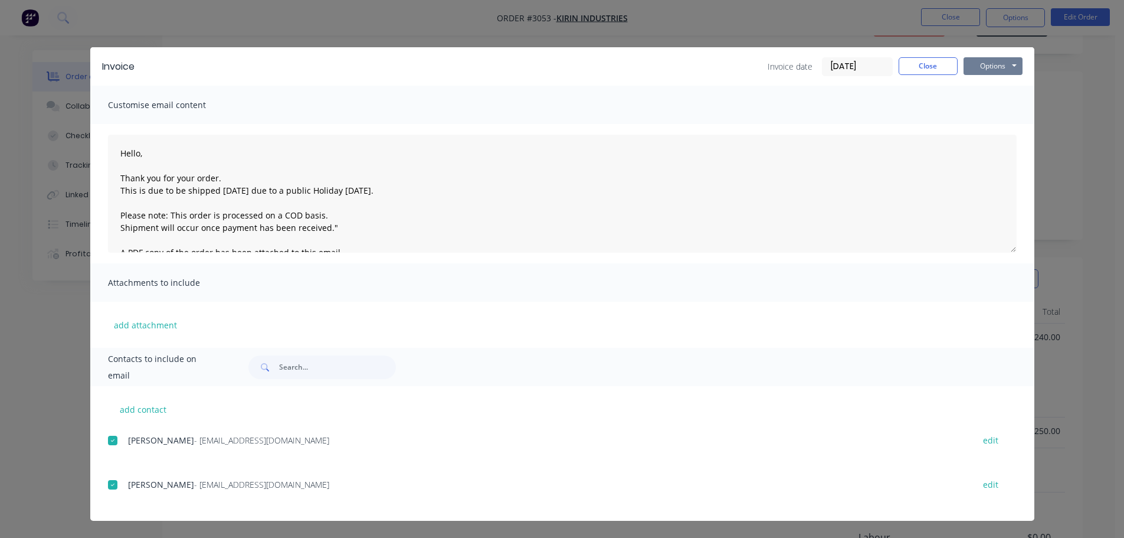
click at [985, 64] on button "Options" at bounding box center [993, 66] width 59 height 18
click at [982, 123] on button "Email" at bounding box center [1002, 125] width 76 height 19
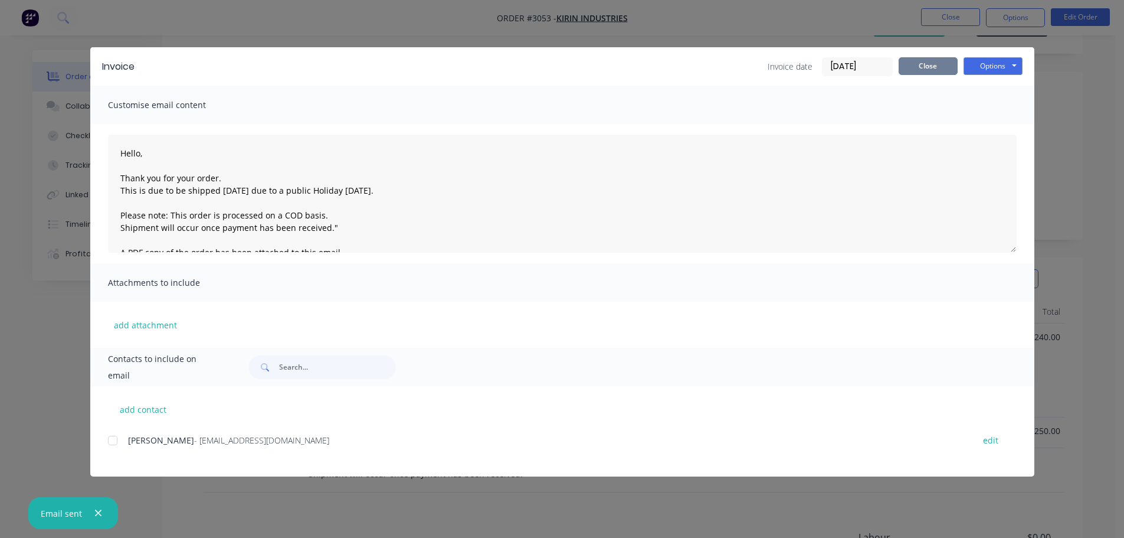
click at [927, 65] on button "Close" at bounding box center [928, 66] width 59 height 18
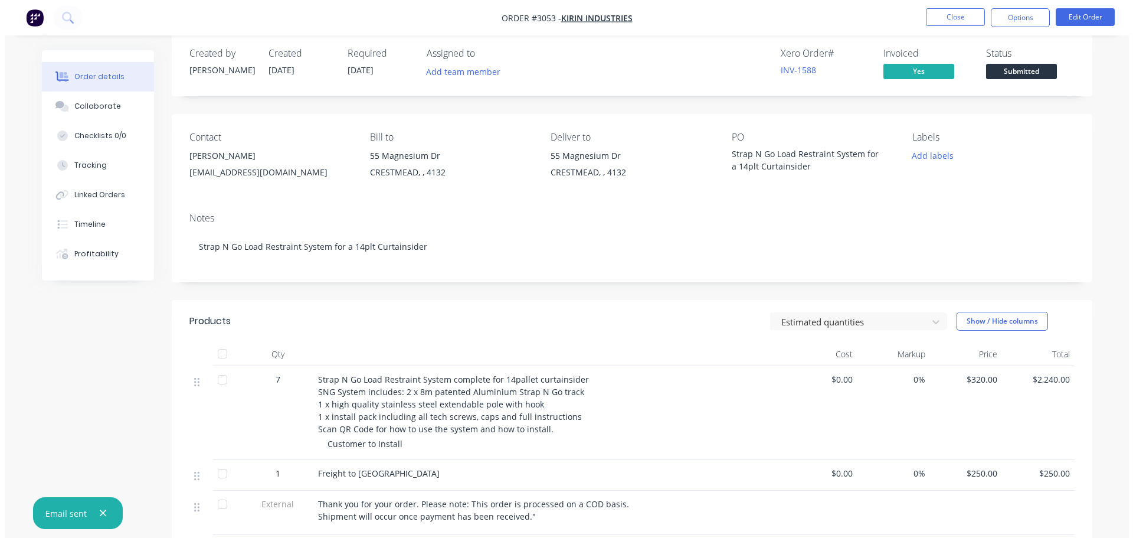
scroll to position [0, 0]
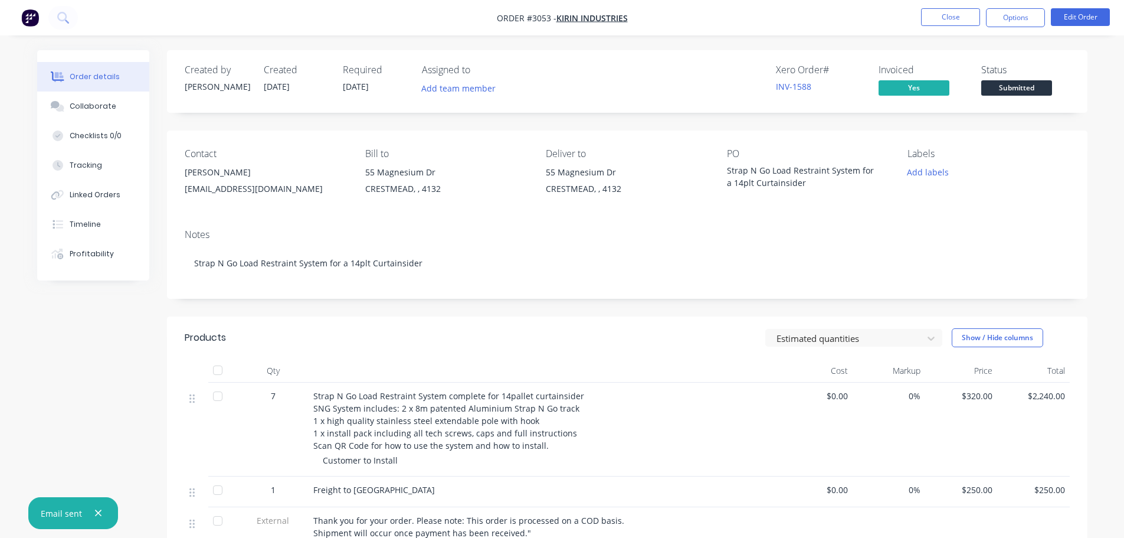
click at [417, 22] on nav "Order #3053 - Kirin Industries Close Options Edit Order" at bounding box center [562, 17] width 1124 height 35
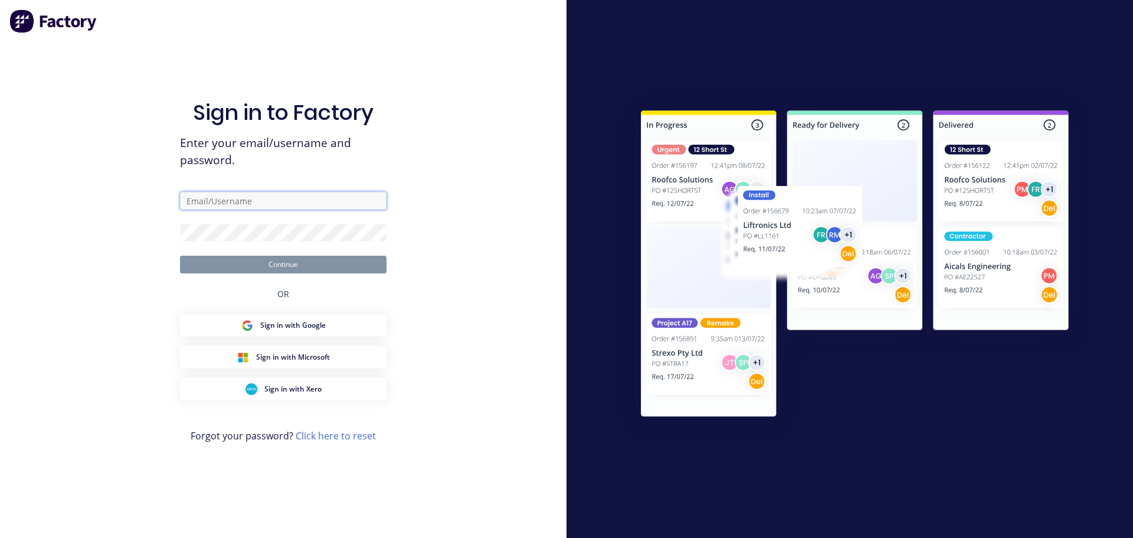
type input "[EMAIL_ADDRESS][DOMAIN_NAME]"
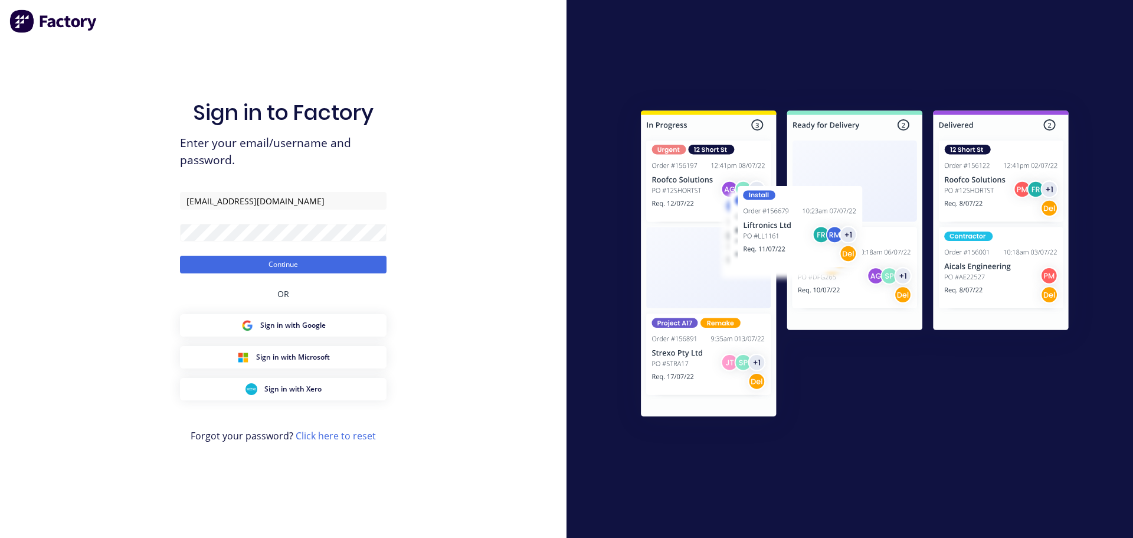
click at [254, 255] on form "[EMAIL_ADDRESS][DOMAIN_NAME] Continue" at bounding box center [283, 232] width 207 height 81
click at [257, 261] on button "Continue" at bounding box center [283, 264] width 207 height 18
